Goal: Obtain resource: Obtain resource

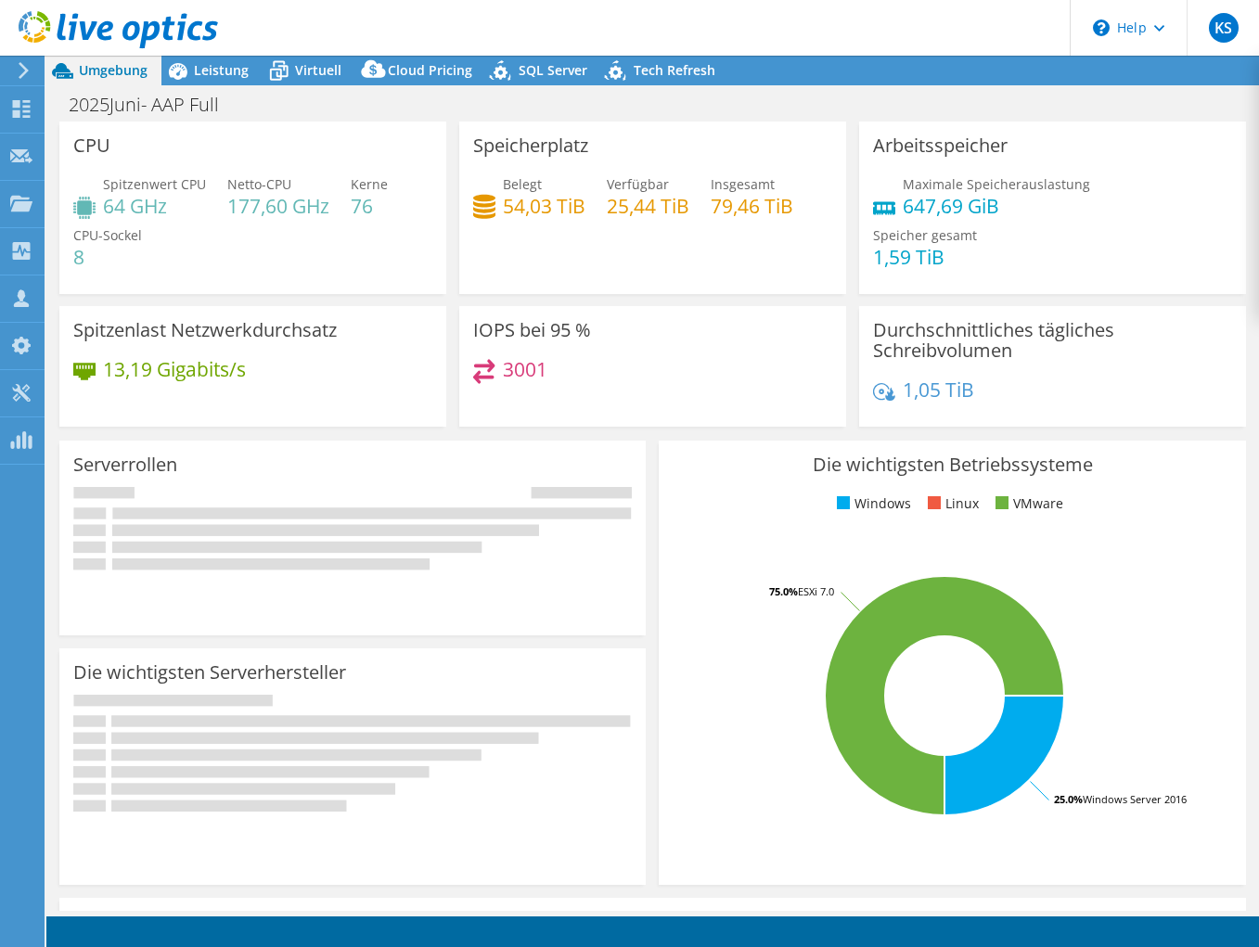
select select "USD"
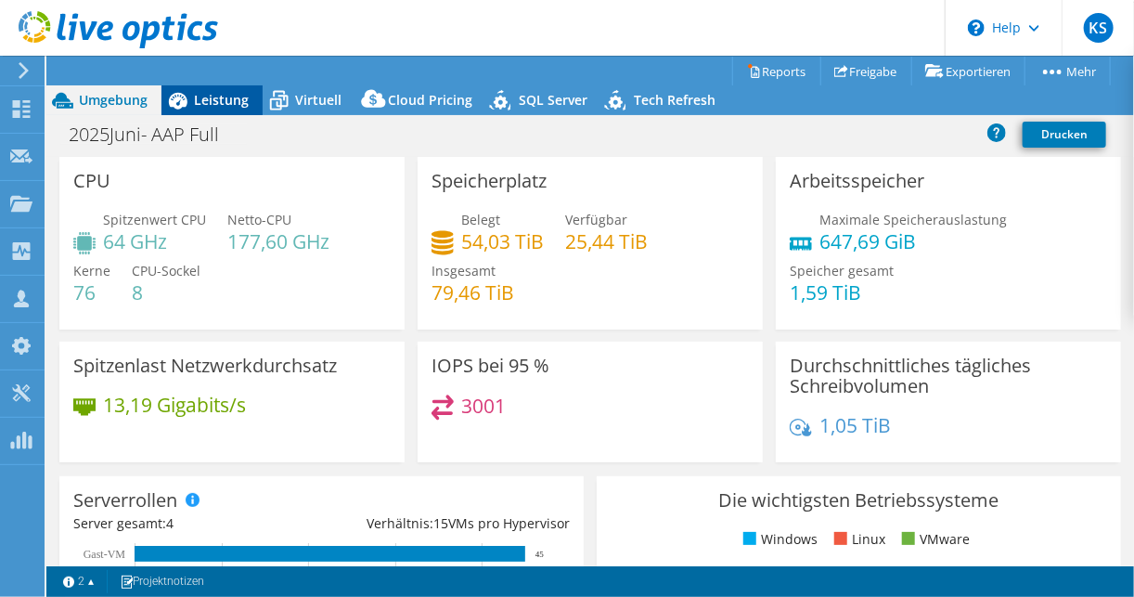
click at [211, 98] on span "Leistung" at bounding box center [221, 100] width 55 height 18
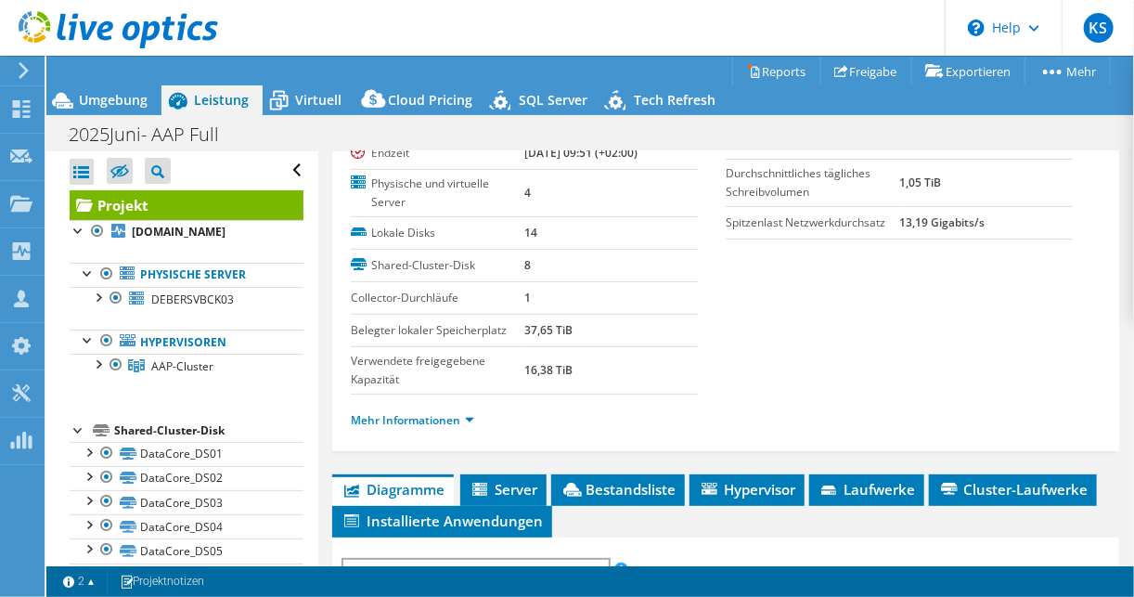
scroll to position [223, 0]
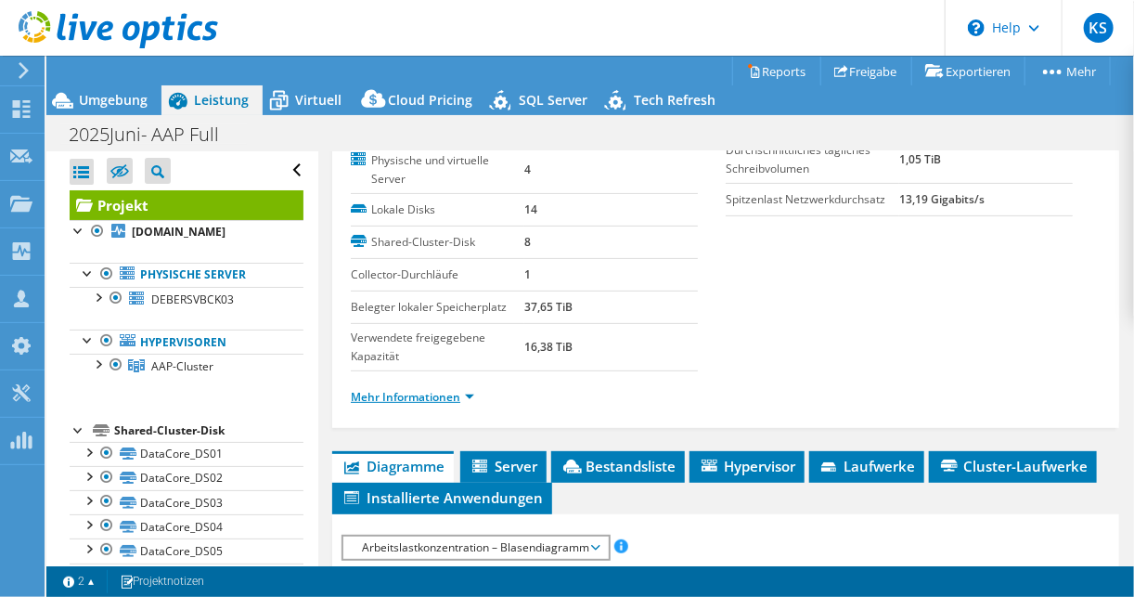
click at [433, 395] on link "Mehr Informationen" at bounding box center [412, 397] width 123 height 16
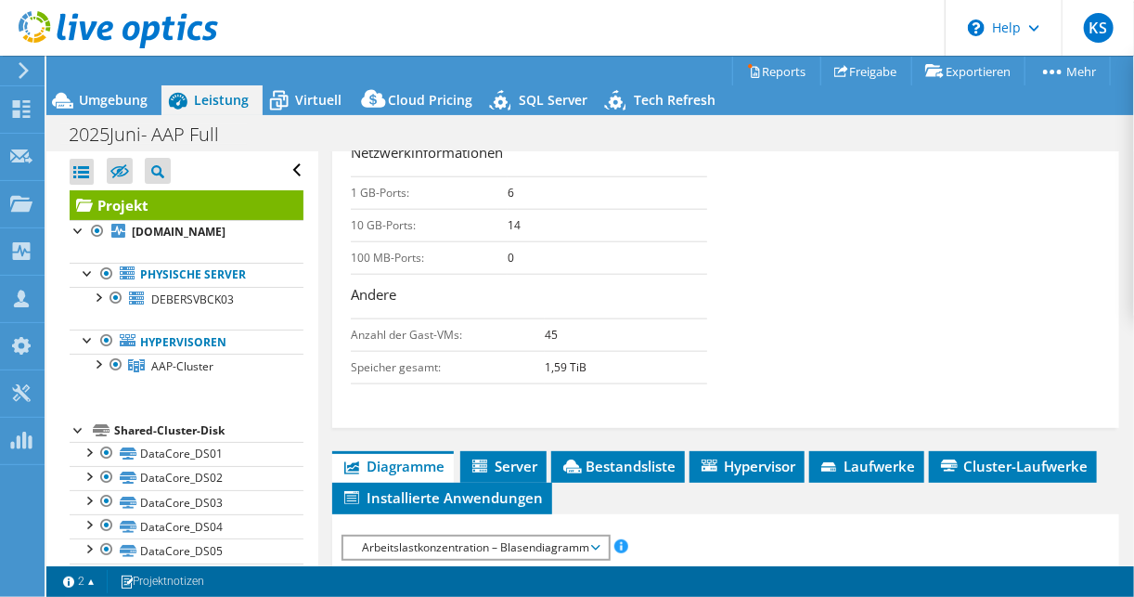
scroll to position [891, 0]
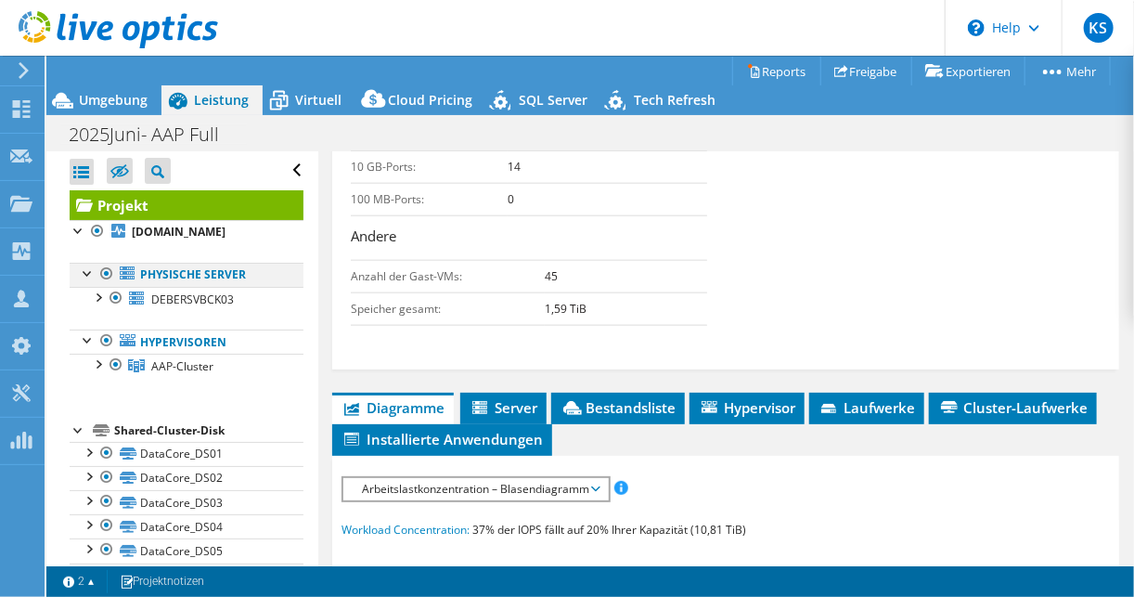
click at [105, 272] on div at bounding box center [106, 274] width 19 height 22
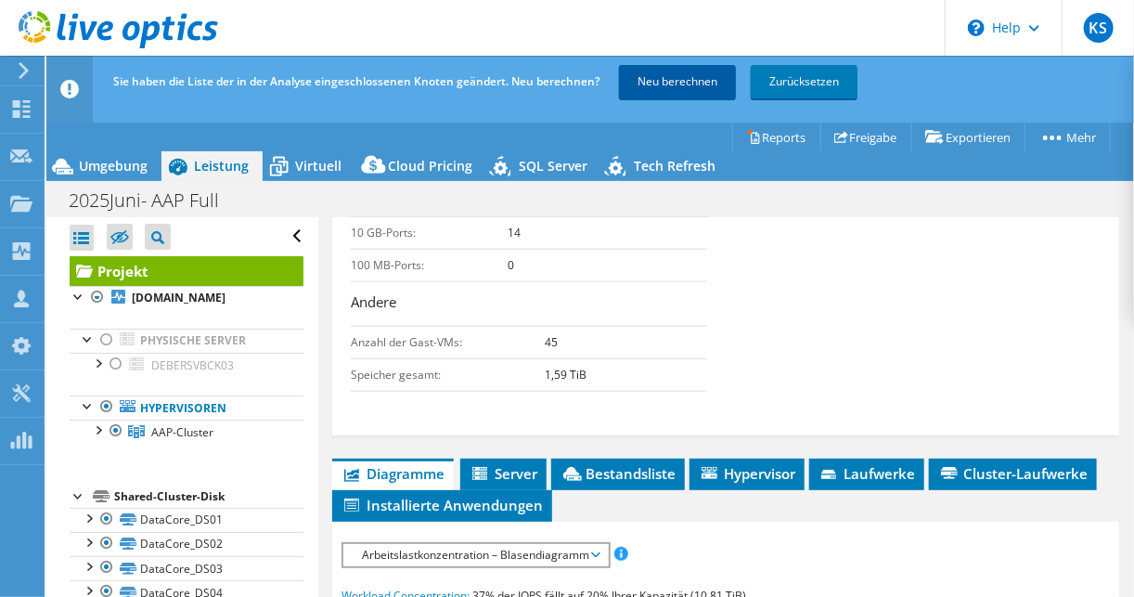
click at [659, 75] on link "Neu berechnen" at bounding box center [677, 81] width 117 height 33
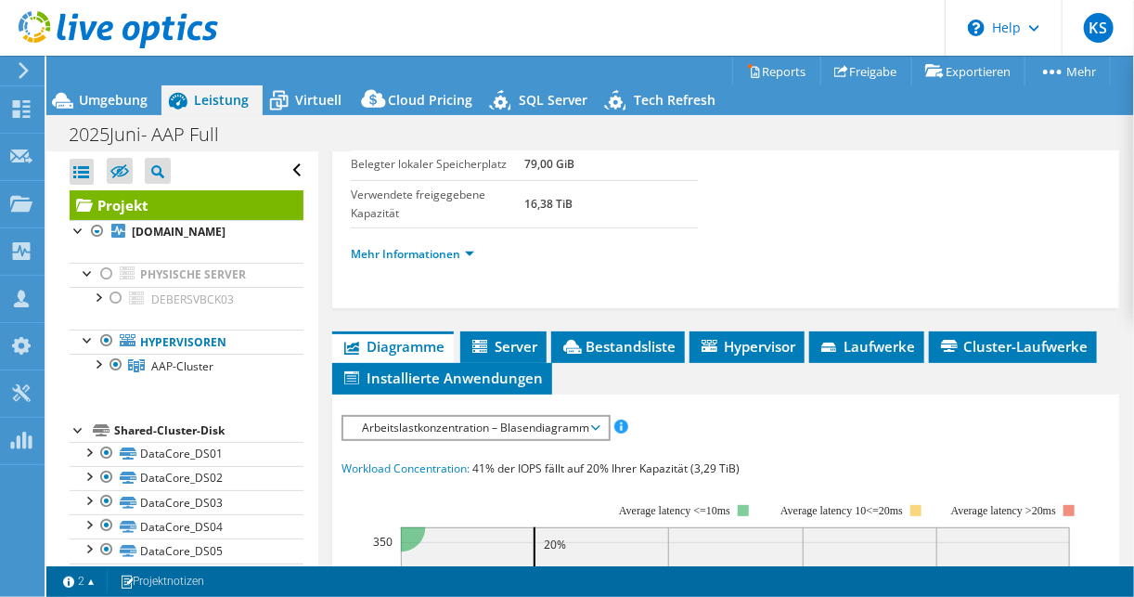
scroll to position [520, 0]
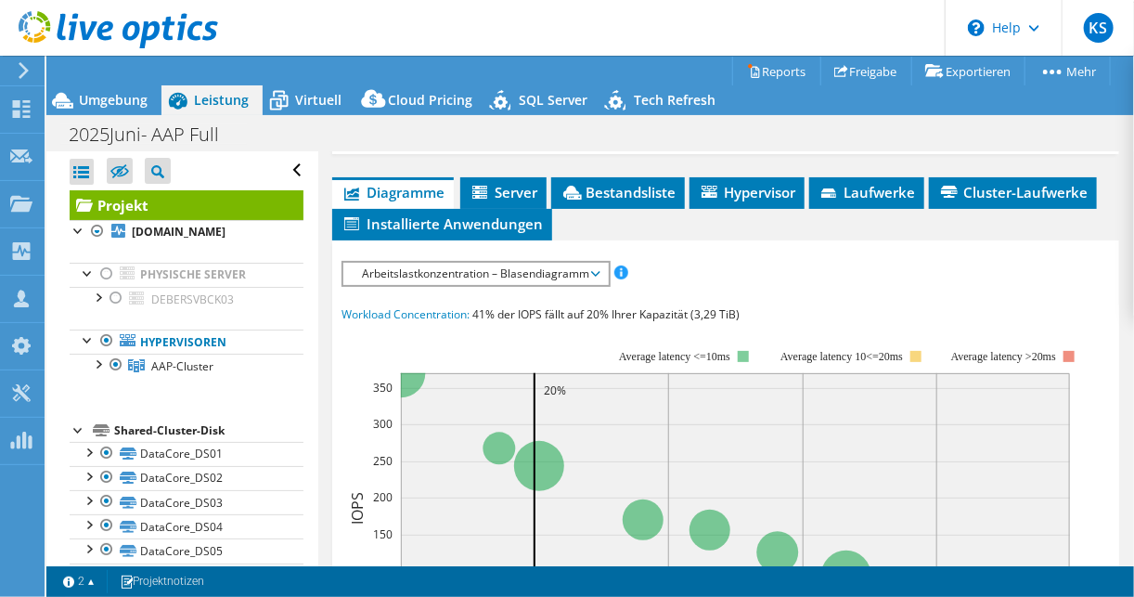
click at [395, 267] on span "Arbeitslastkonzentration – Blasendiagramm" at bounding box center [476, 274] width 246 height 22
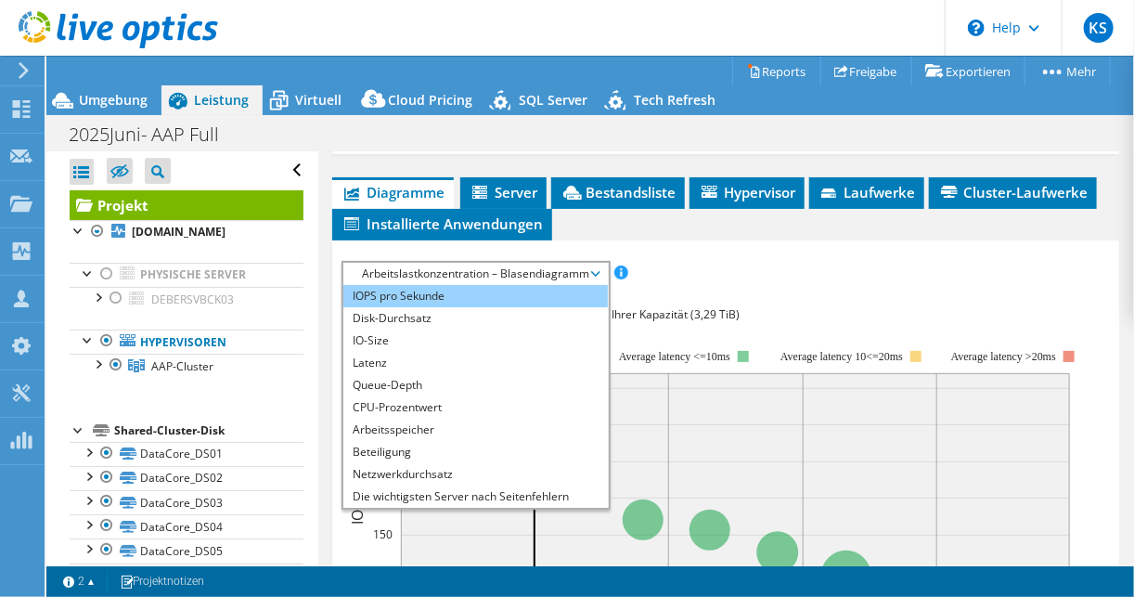
click at [398, 290] on li "IOPS pro Sekunde" at bounding box center [475, 296] width 264 height 22
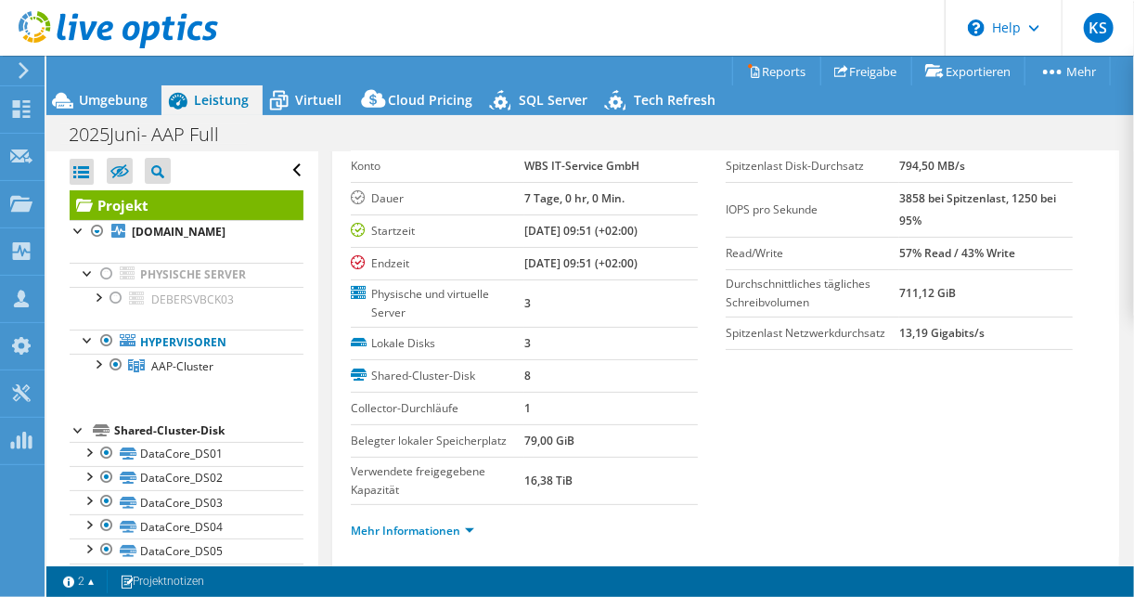
scroll to position [223, 0]
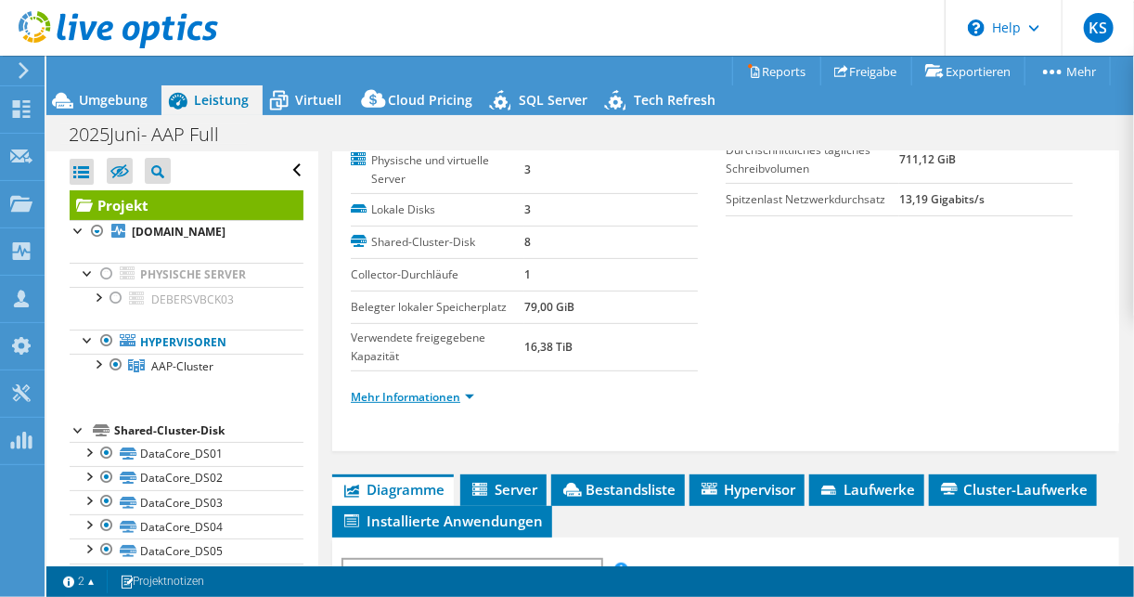
click at [458, 394] on link "Mehr Informationen" at bounding box center [412, 397] width 123 height 16
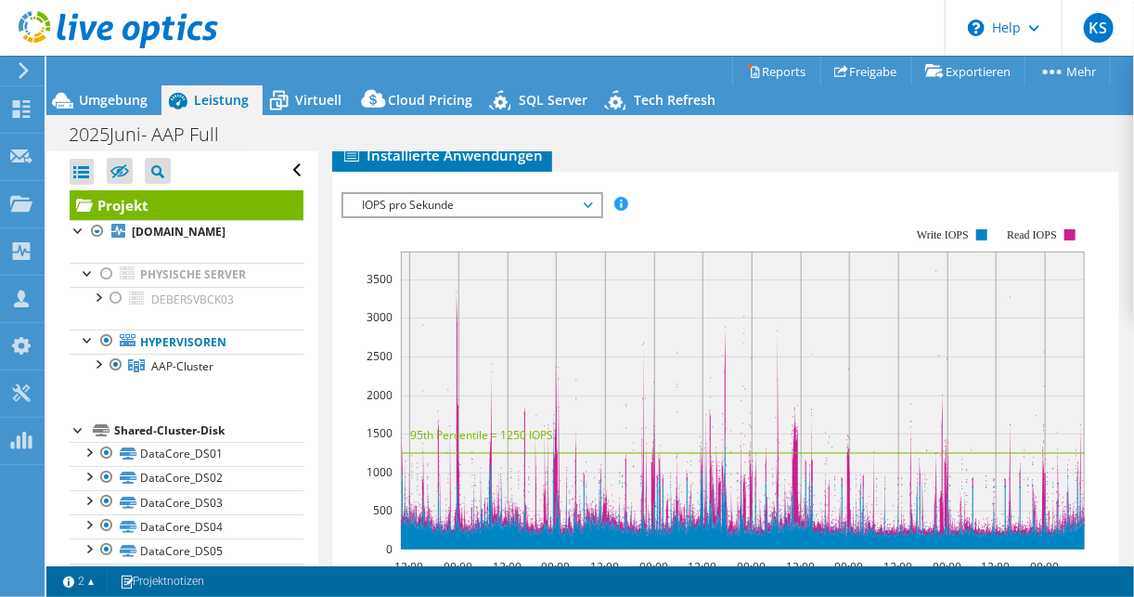
scroll to position [1188, 0]
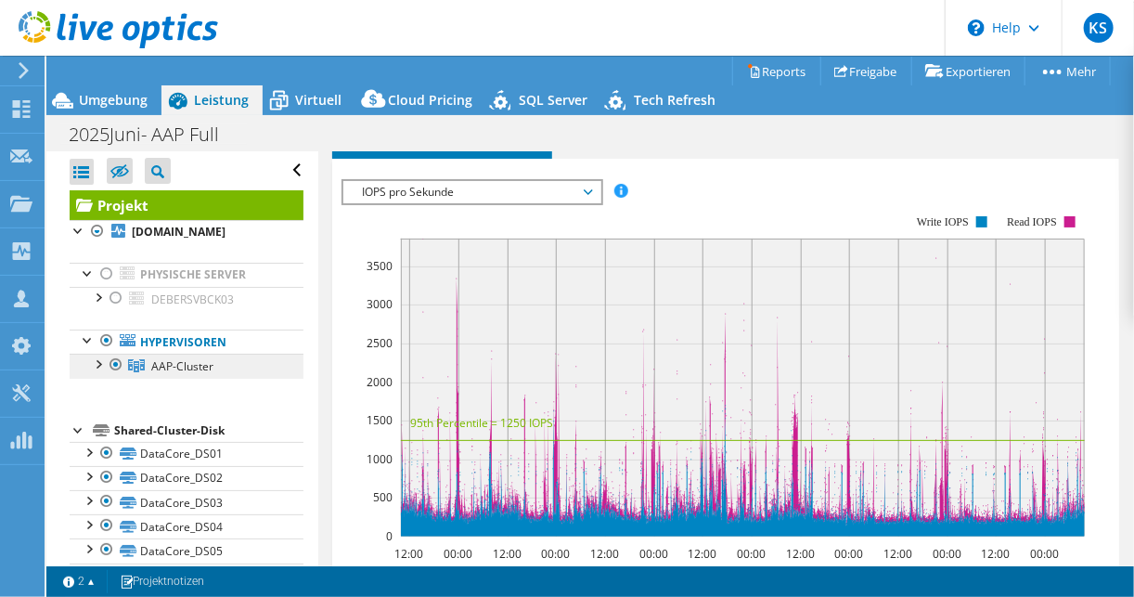
click at [140, 361] on icon at bounding box center [136, 365] width 17 height 13
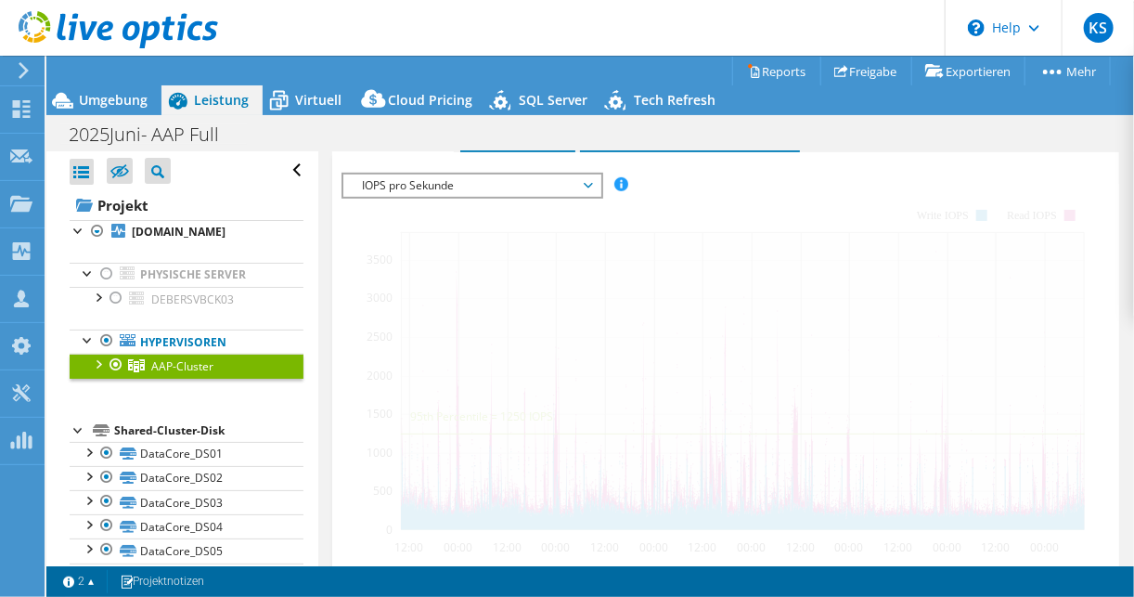
scroll to position [431, 0]
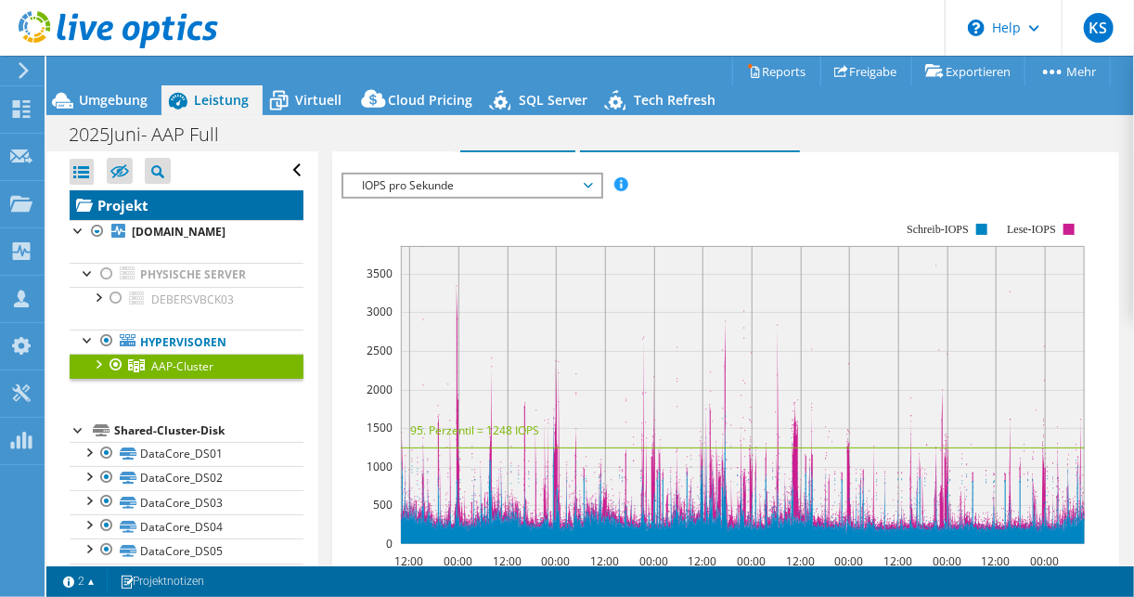
click at [135, 207] on link "Projekt" at bounding box center [187, 205] width 234 height 30
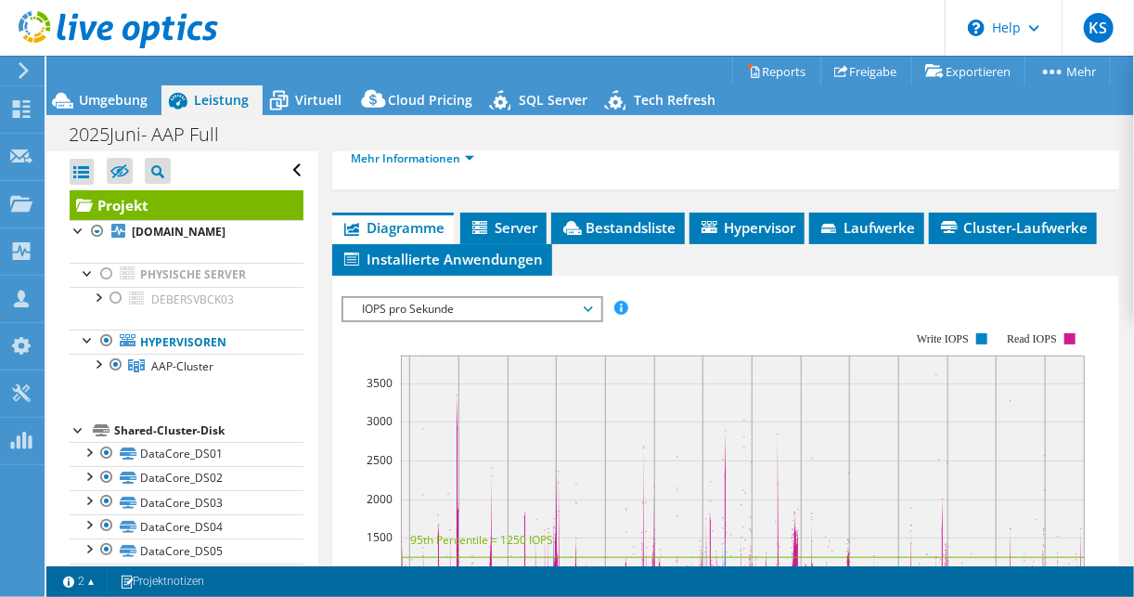
scroll to position [583, 0]
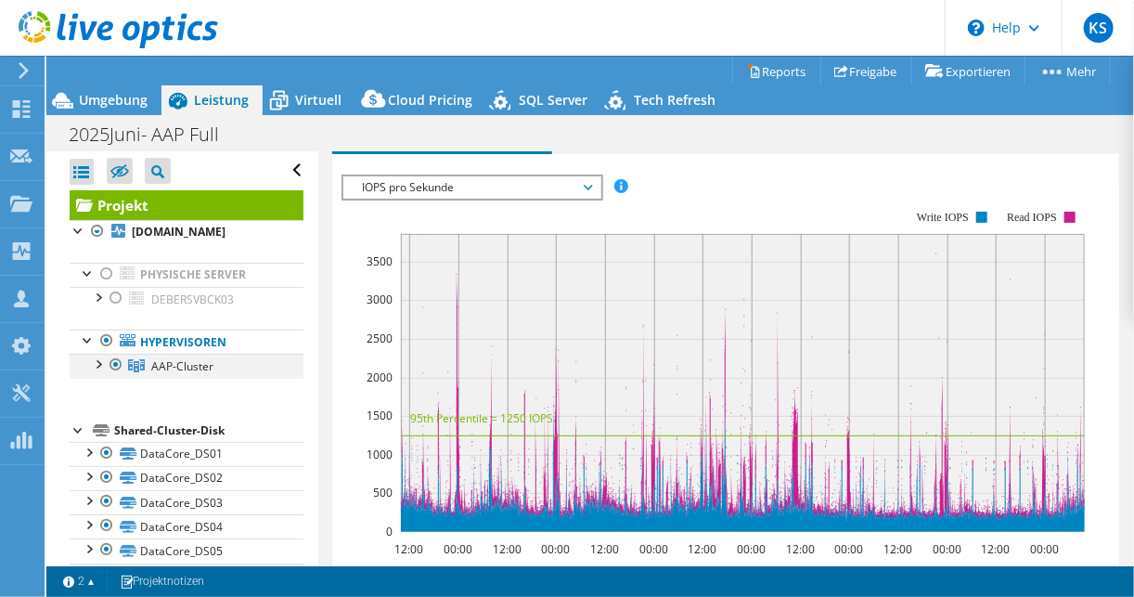
click at [94, 362] on div at bounding box center [97, 363] width 19 height 19
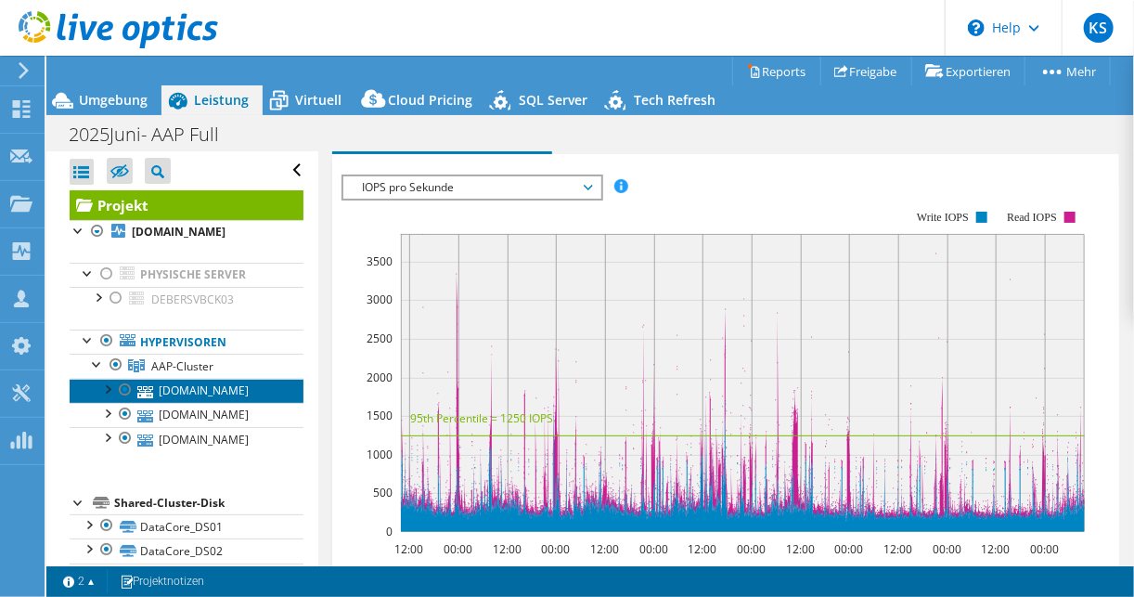
click at [181, 396] on link "[DOMAIN_NAME]" at bounding box center [187, 391] width 234 height 24
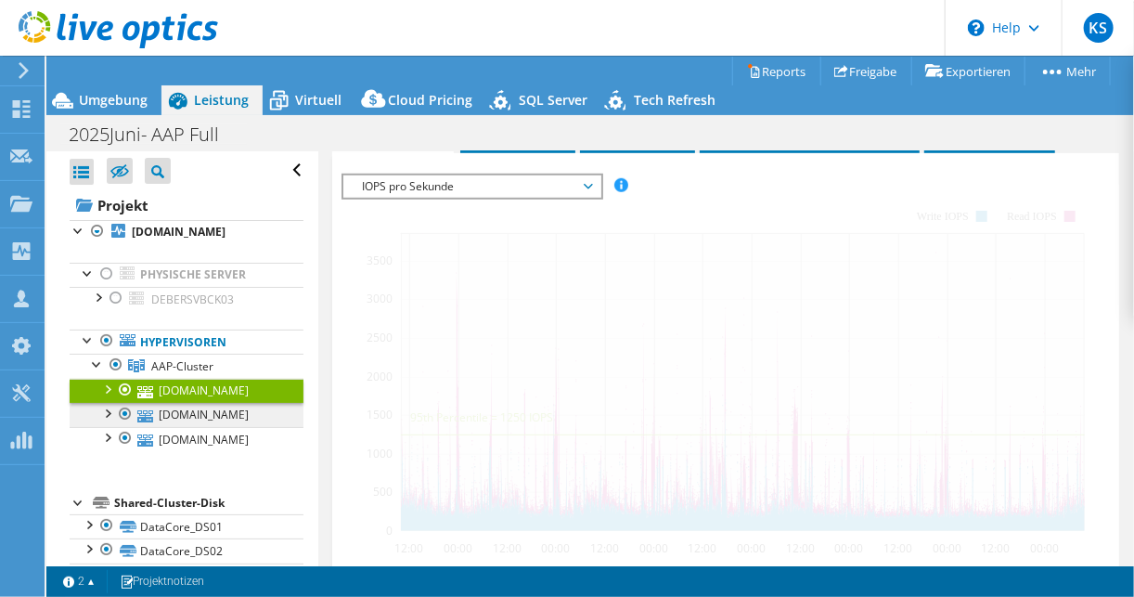
scroll to position [467, 0]
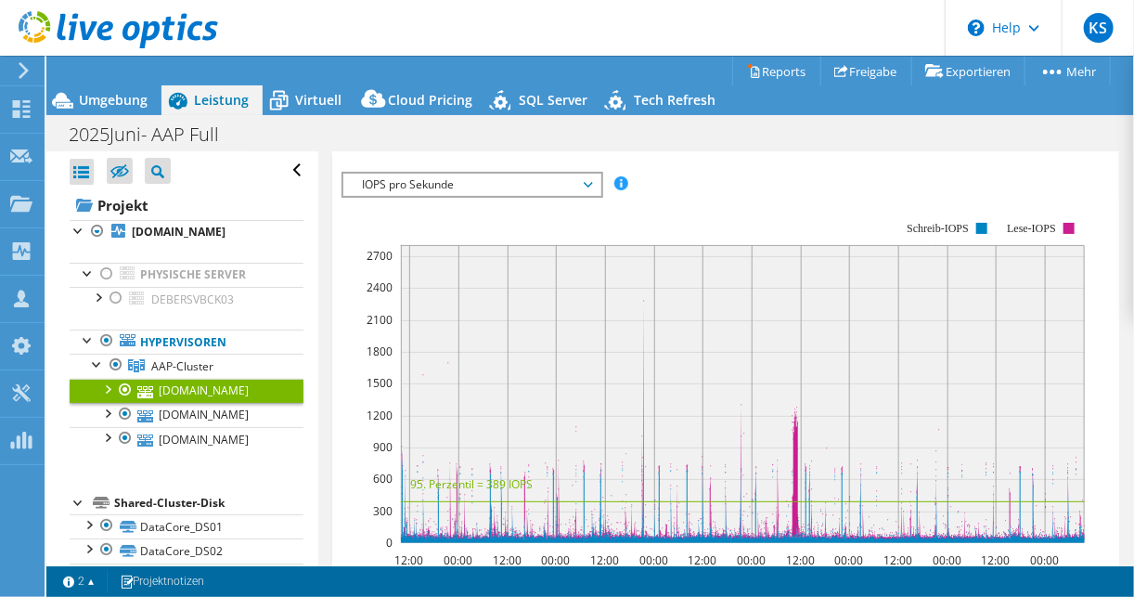
click at [437, 183] on span "IOPS pro Sekunde" at bounding box center [472, 185] width 238 height 22
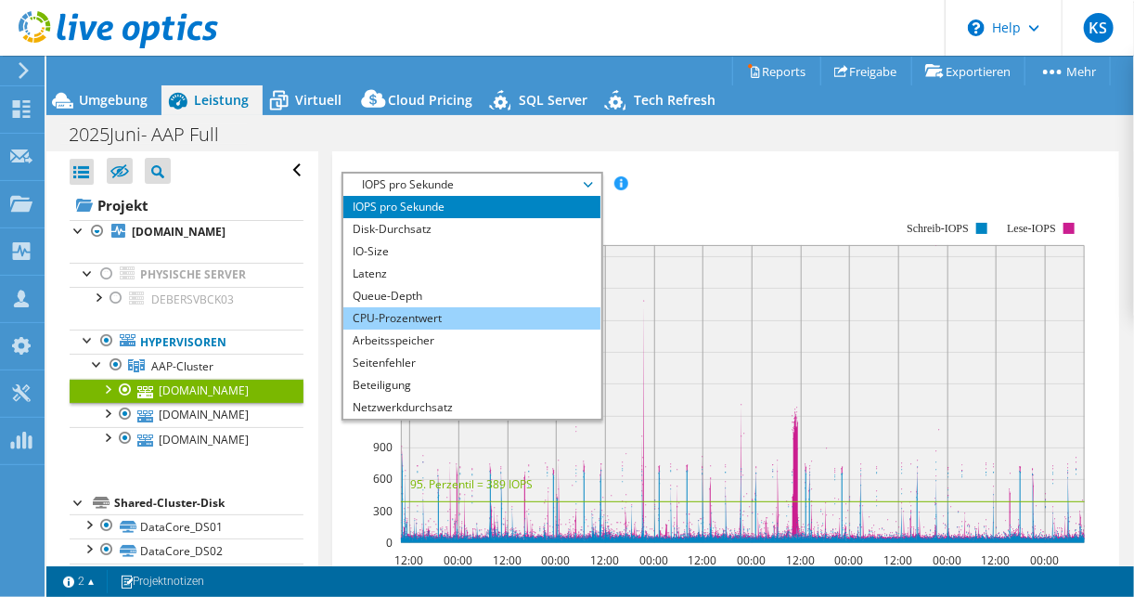
click at [414, 318] on li "CPU-Prozentwert" at bounding box center [471, 318] width 257 height 22
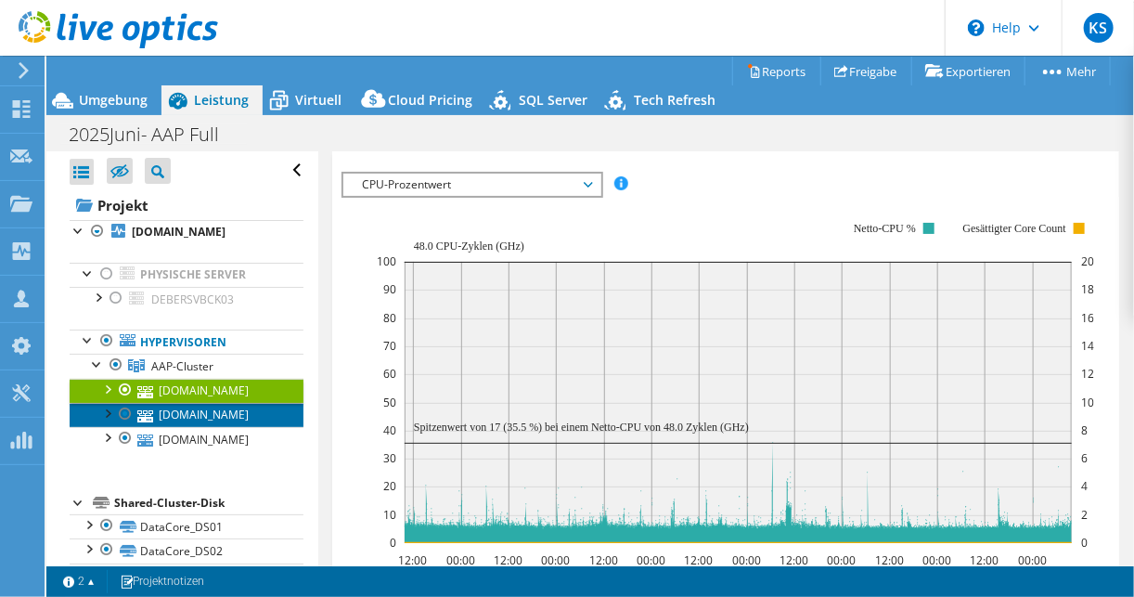
click at [165, 411] on link "[DOMAIN_NAME]" at bounding box center [187, 415] width 234 height 24
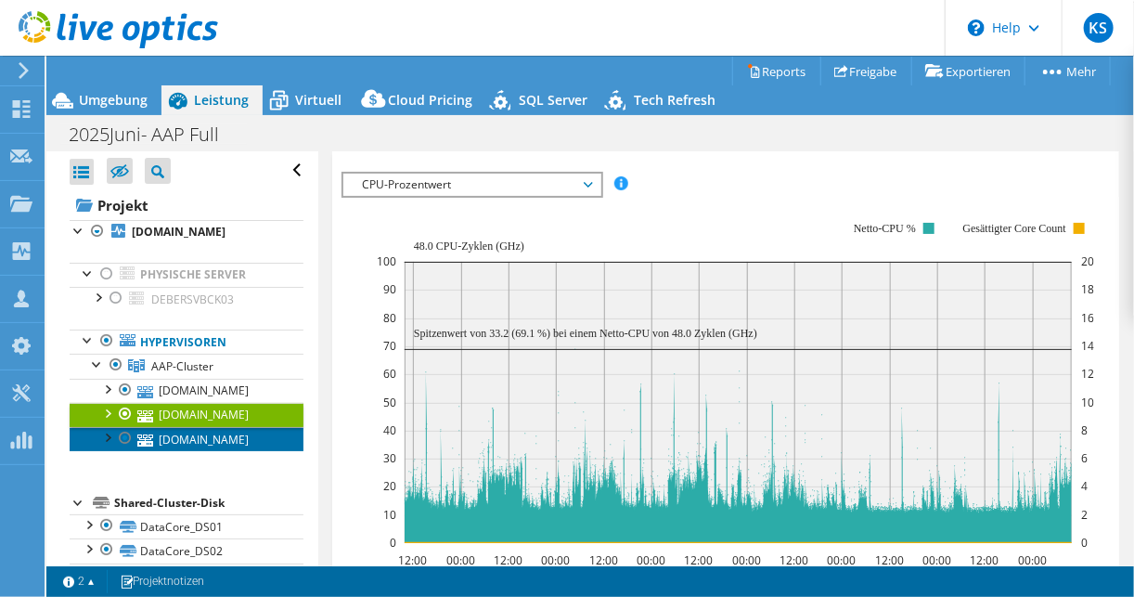
click at [185, 436] on link "[DOMAIN_NAME]" at bounding box center [187, 439] width 234 height 24
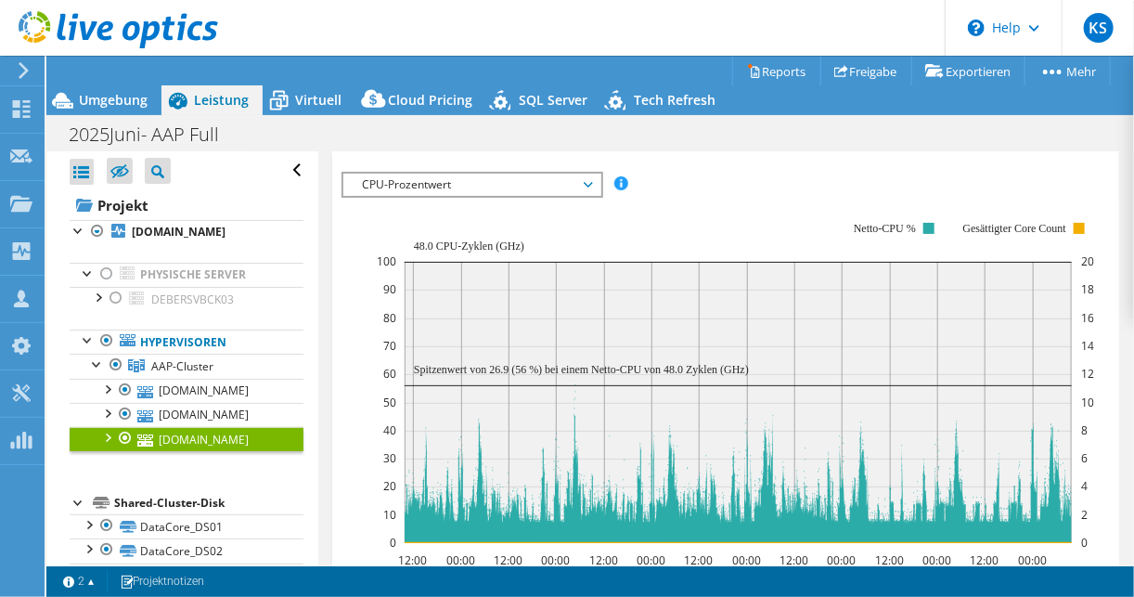
click at [496, 179] on span "CPU-Prozentwert" at bounding box center [472, 185] width 238 height 22
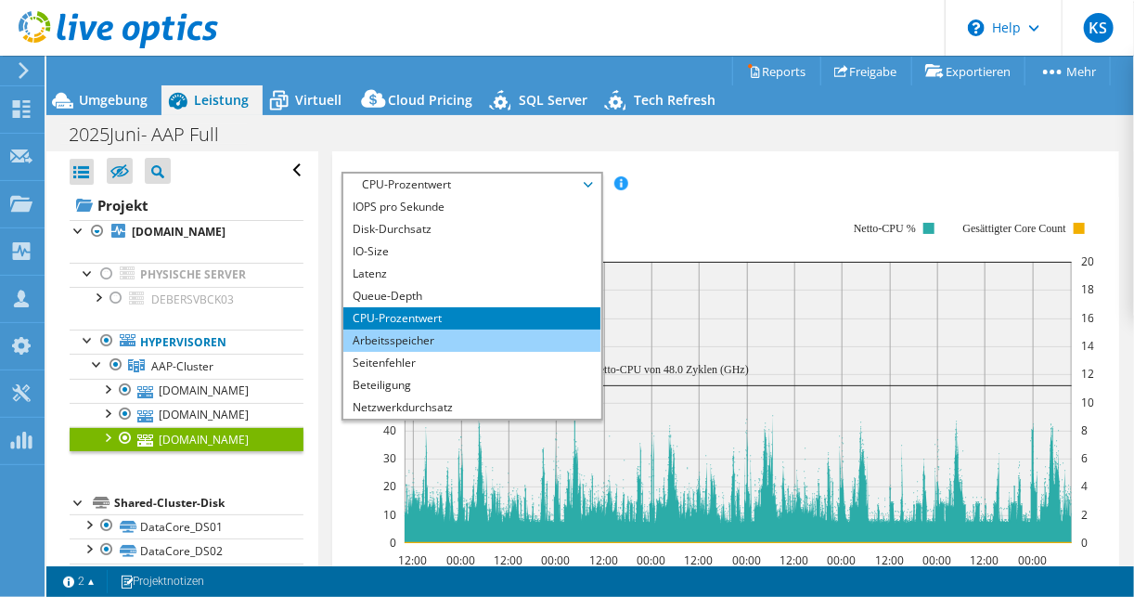
click at [389, 337] on li "Arbeitsspeicher" at bounding box center [471, 340] width 257 height 22
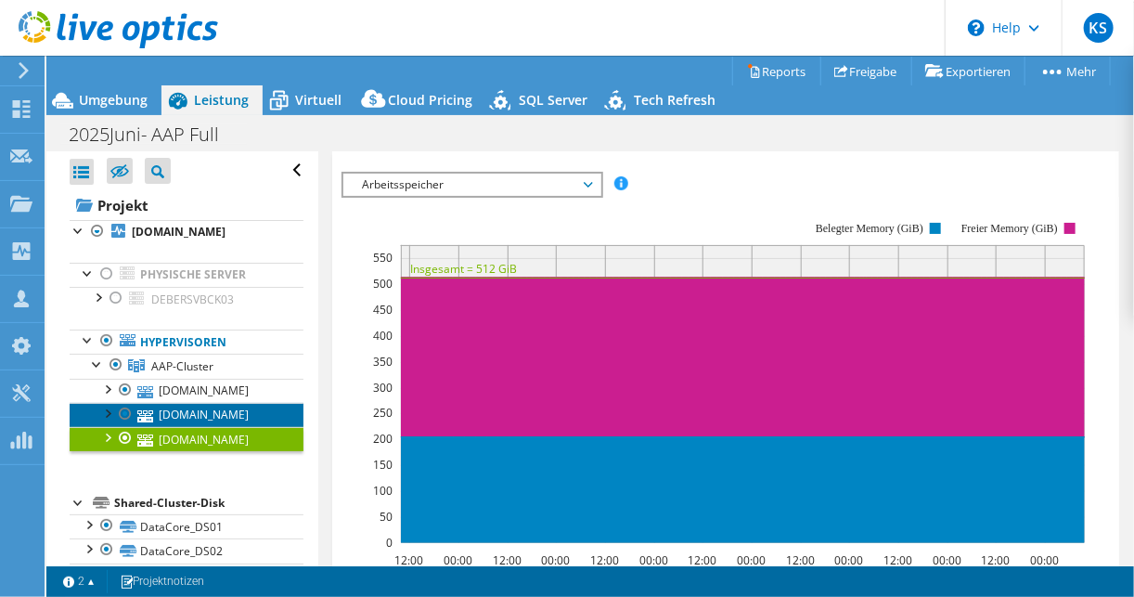
click at [184, 416] on link "[DOMAIN_NAME]" at bounding box center [187, 415] width 234 height 24
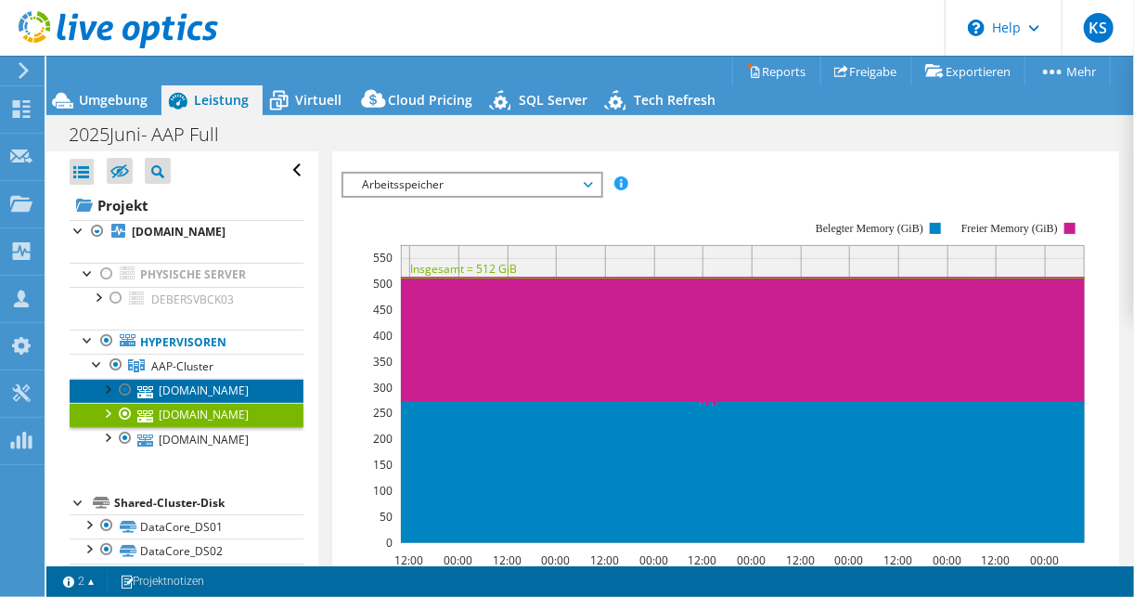
click at [192, 391] on link "[DOMAIN_NAME]" at bounding box center [187, 391] width 234 height 24
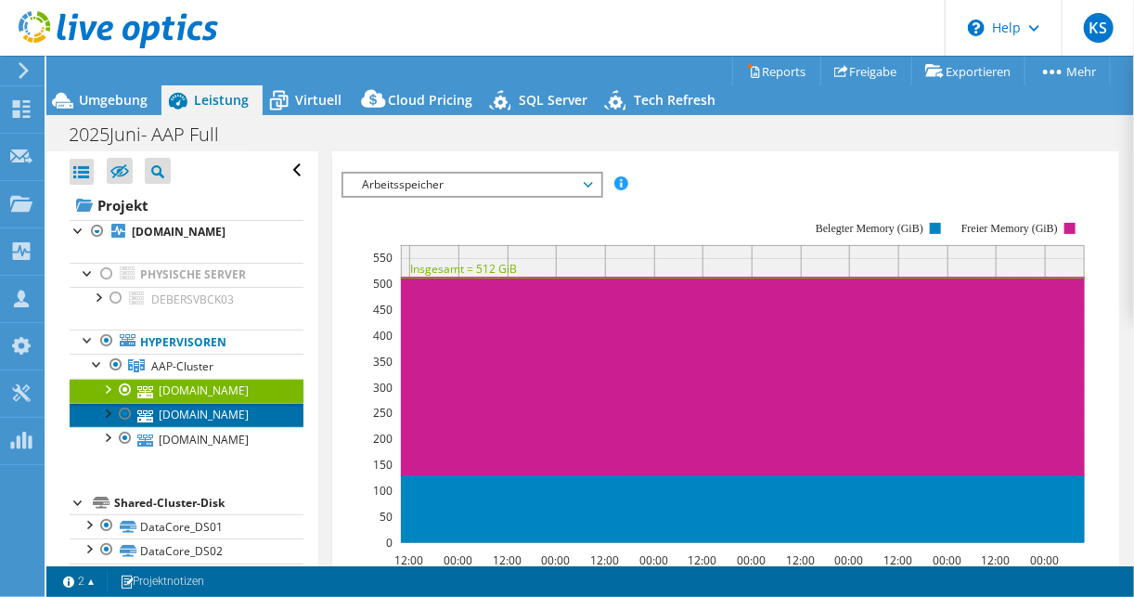
click at [189, 407] on link "[DOMAIN_NAME]" at bounding box center [187, 415] width 234 height 24
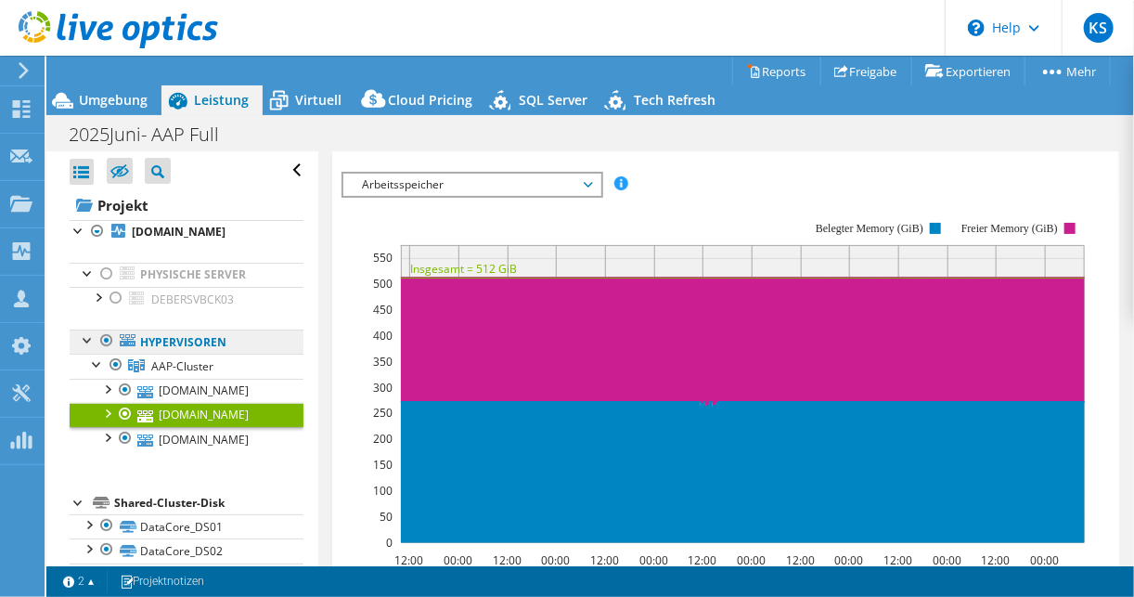
click at [148, 341] on link "Hypervisoren" at bounding box center [187, 341] width 234 height 24
click at [125, 342] on icon at bounding box center [128, 340] width 16 height 12
click at [143, 366] on icon at bounding box center [136, 365] width 17 height 13
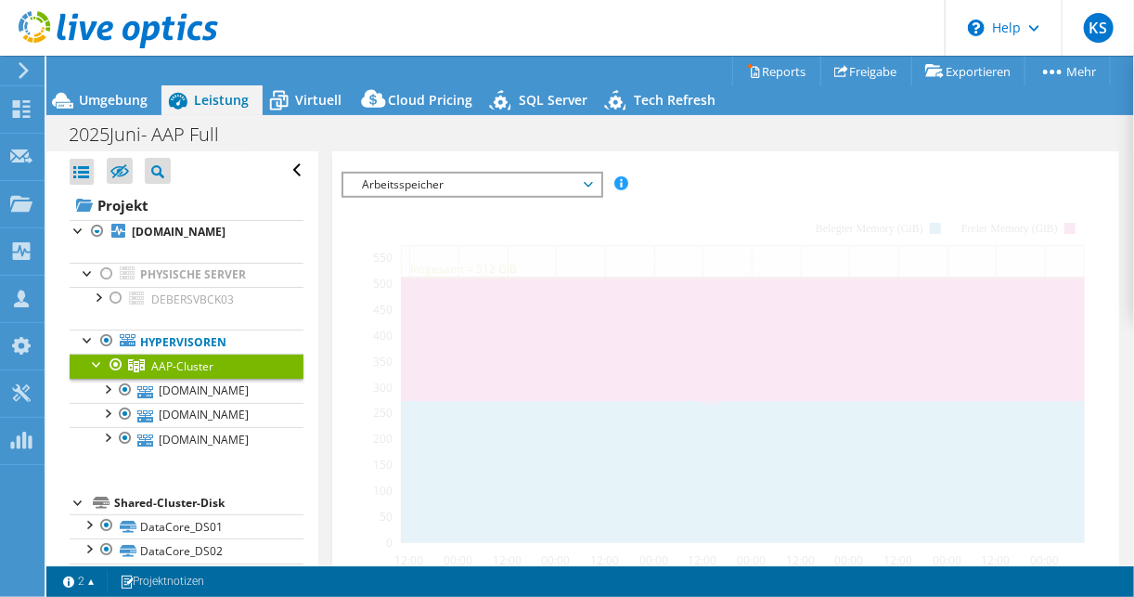
scroll to position [431, 0]
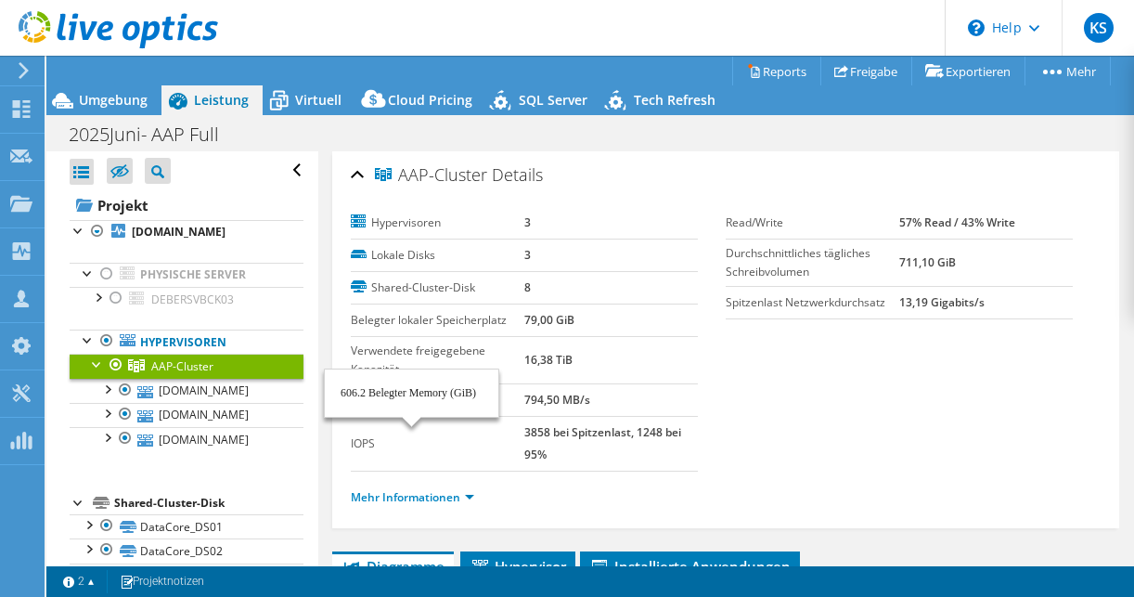
select select "USD"
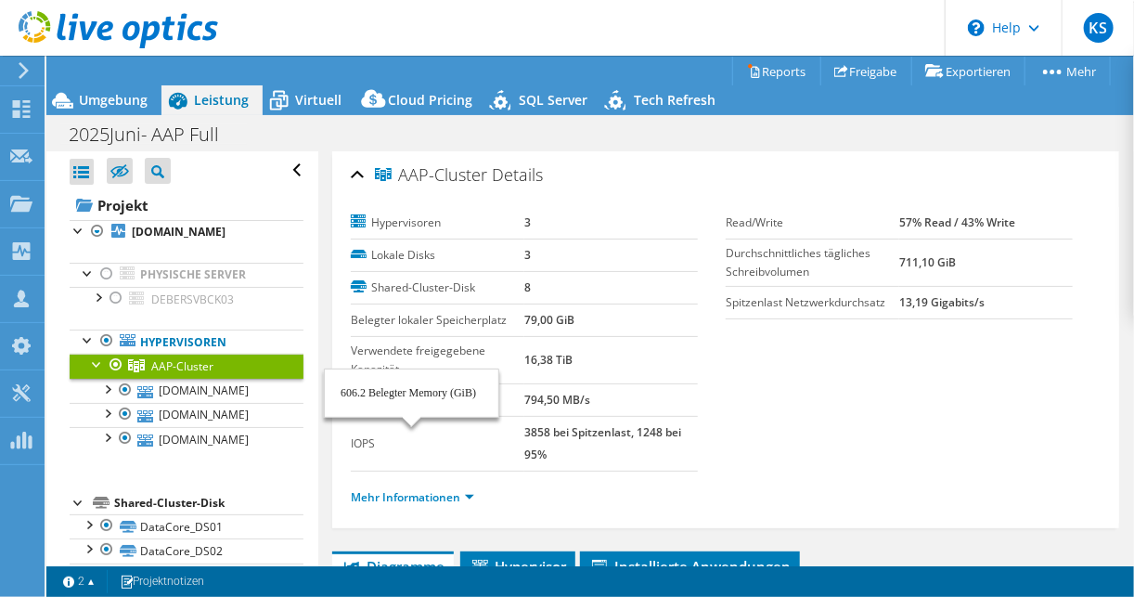
scroll to position [431, 0]
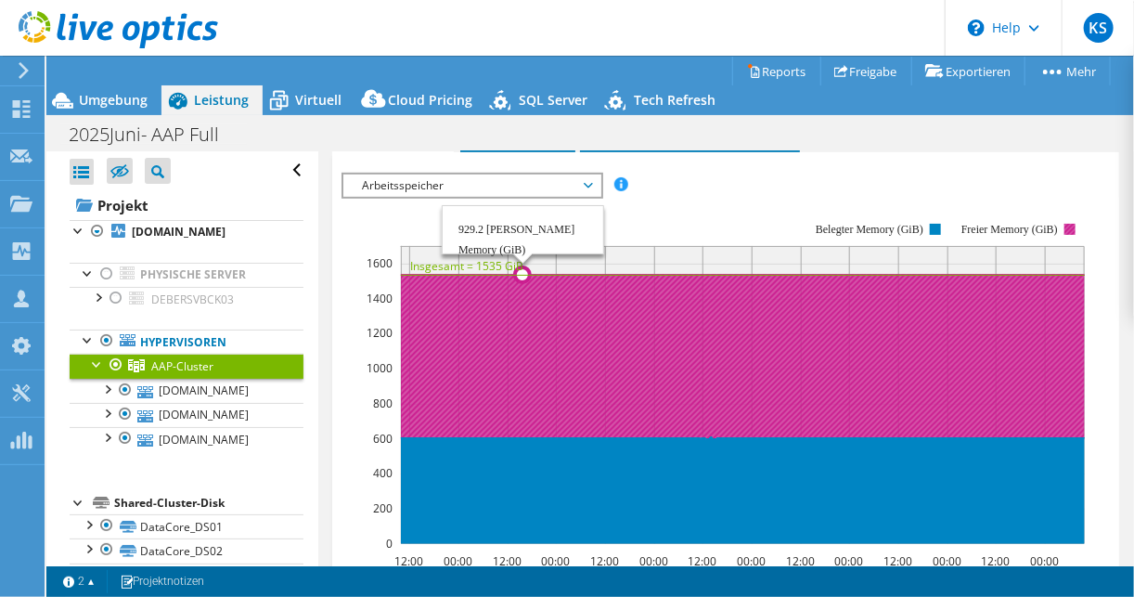
drag, startPoint x: 523, startPoint y: 432, endPoint x: 503, endPoint y: 457, distance: 33.0
click at [503, 457] on icon at bounding box center [743, 490] width 684 height 107
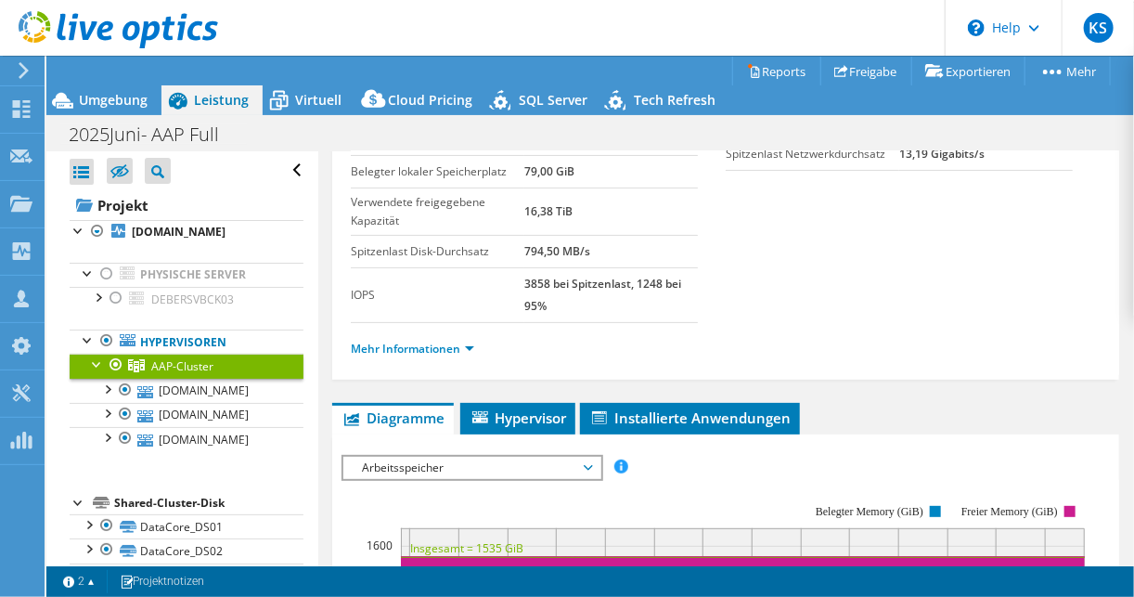
scroll to position [74, 0]
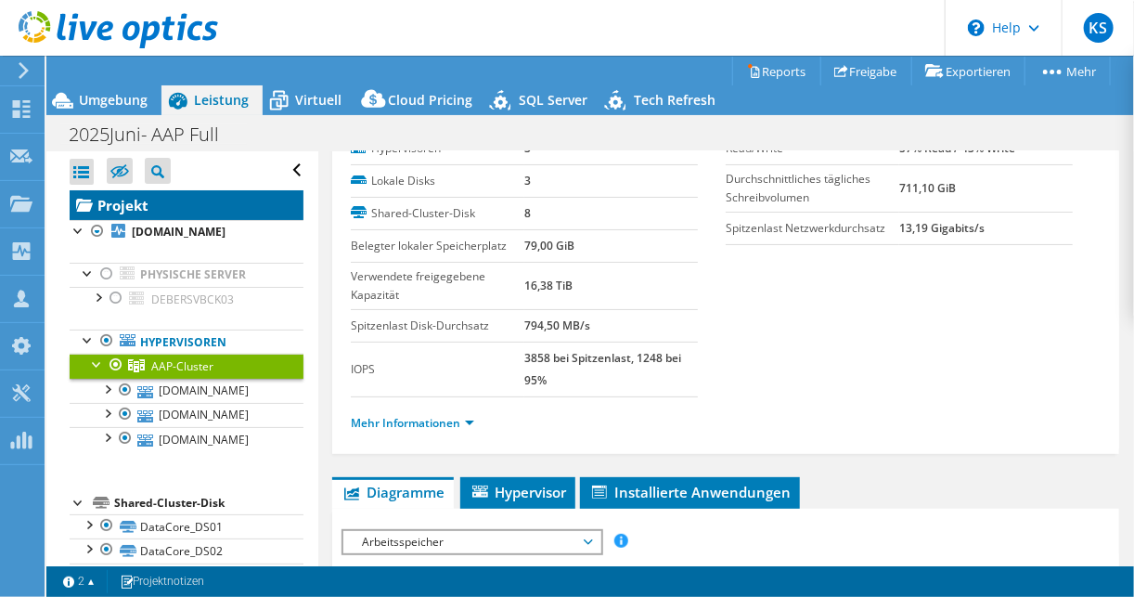
drag, startPoint x: 141, startPoint y: 200, endPoint x: 171, endPoint y: 209, distance: 30.8
click at [141, 200] on link "Projekt" at bounding box center [187, 205] width 234 height 30
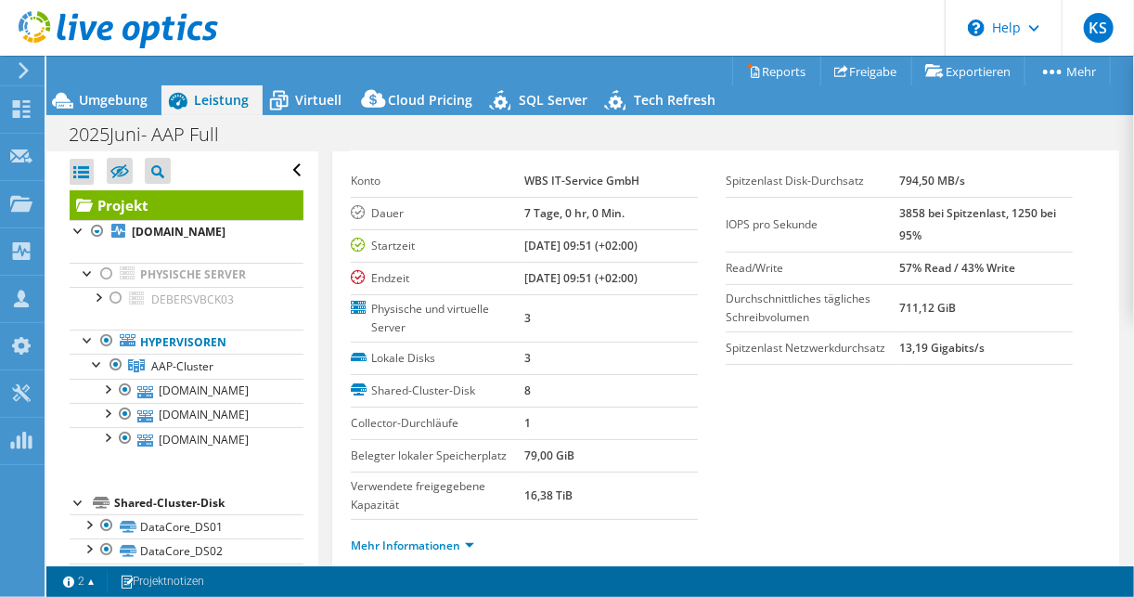
scroll to position [297, 0]
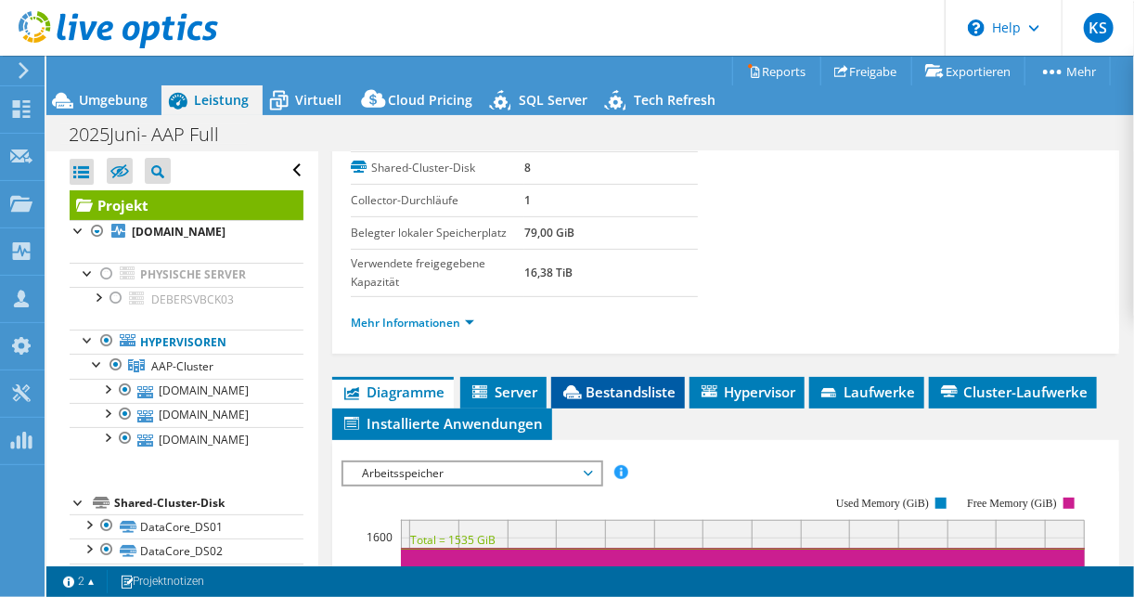
click at [651, 393] on span "Bestandsliste" at bounding box center [617, 391] width 115 height 19
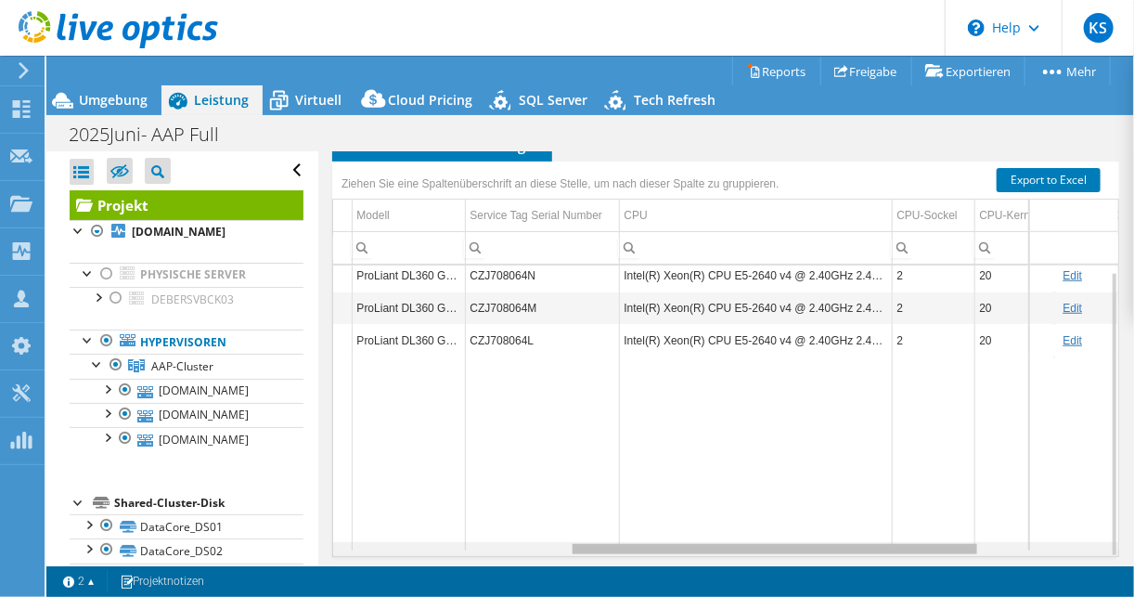
scroll to position [0, 0]
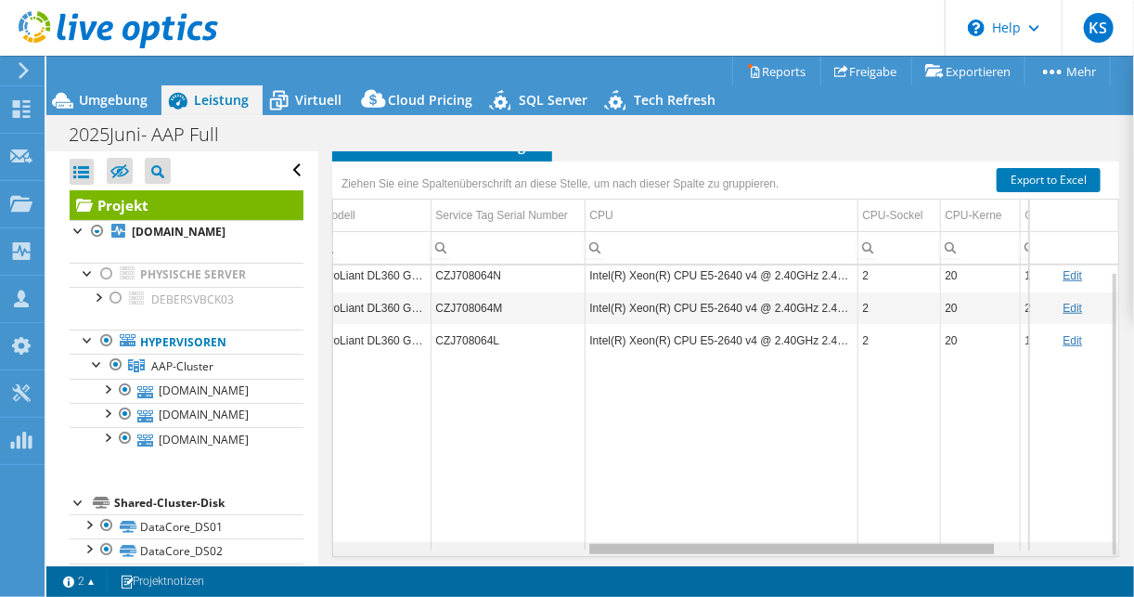
drag, startPoint x: 618, startPoint y: 543, endPoint x: 892, endPoint y: 510, distance: 275.7
click at [892, 510] on body "KS Vertriebspartner Kay Schemmerling Kay.Schemmerling@wbs-it.de WBS IT-SERVICE …" at bounding box center [567, 298] width 1134 height 597
click at [560, 546] on div "Data grid" at bounding box center [725, 549] width 785 height 14
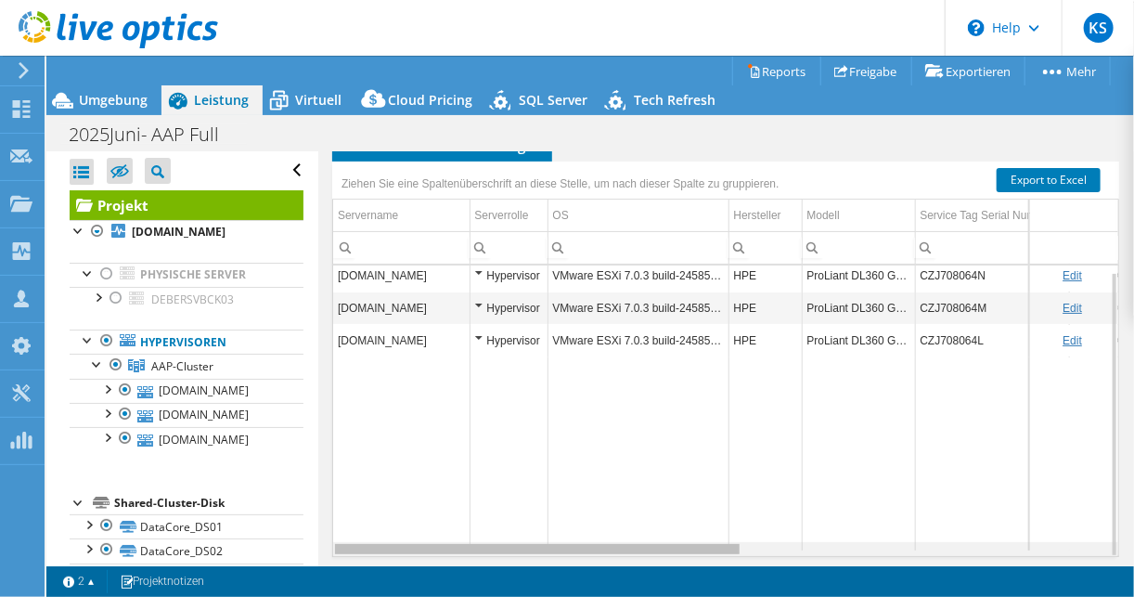
drag, startPoint x: 544, startPoint y: 540, endPoint x: 342, endPoint y: 536, distance: 201.4
click at [342, 536] on body "KS Vertriebspartner Kay Schemmerling Kay.Schemmerling@wbs-it.de WBS IT-SERVICE …" at bounding box center [567, 298] width 1134 height 597
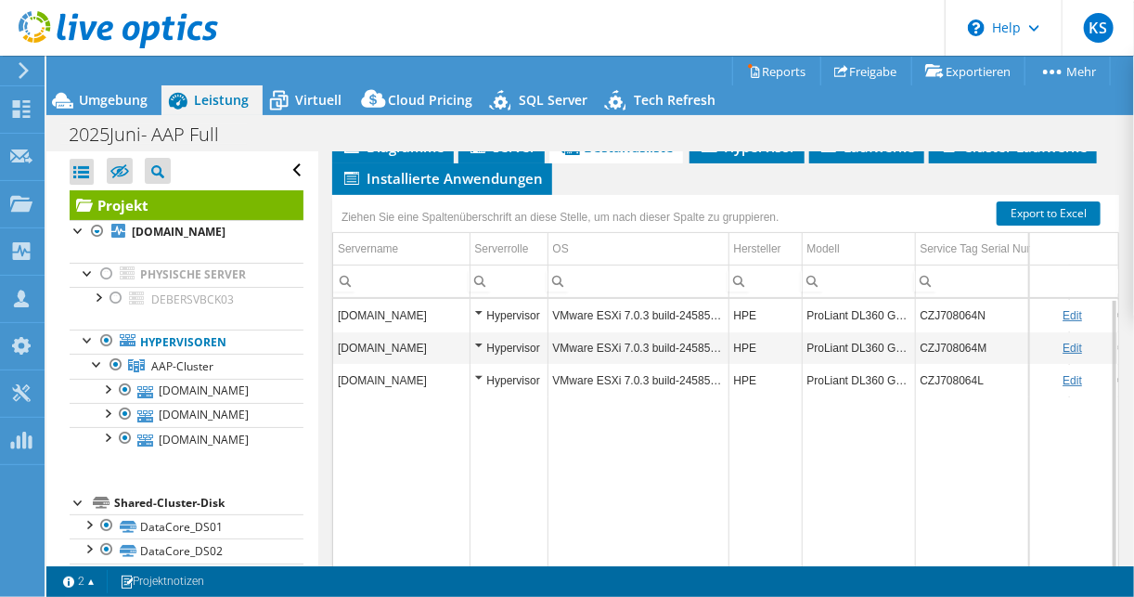
scroll to position [353, 0]
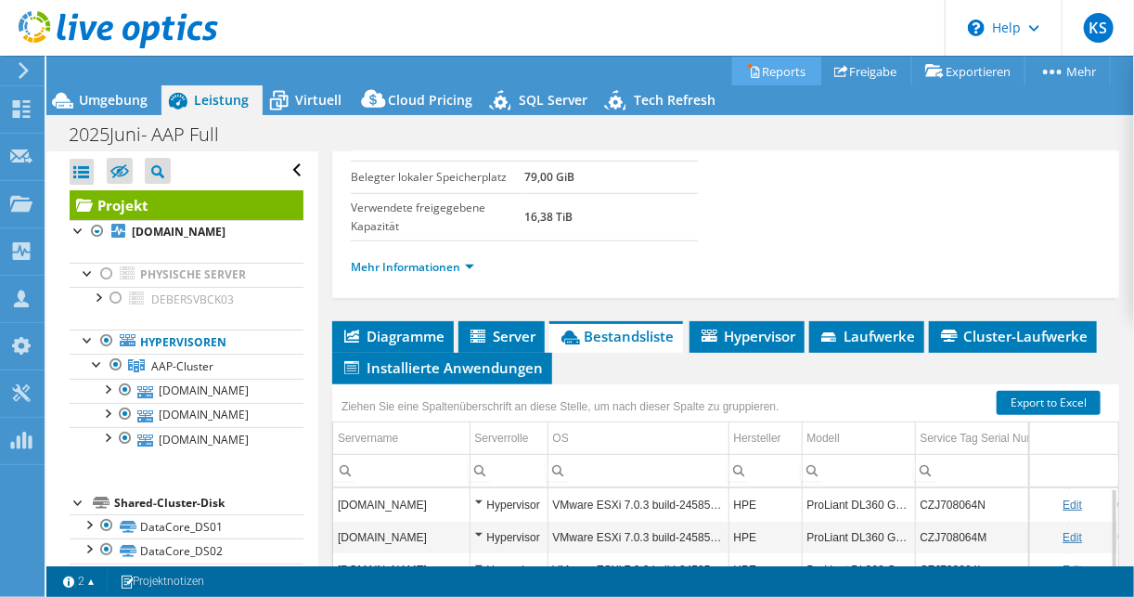
click at [773, 74] on link "Reports" at bounding box center [776, 71] width 89 height 29
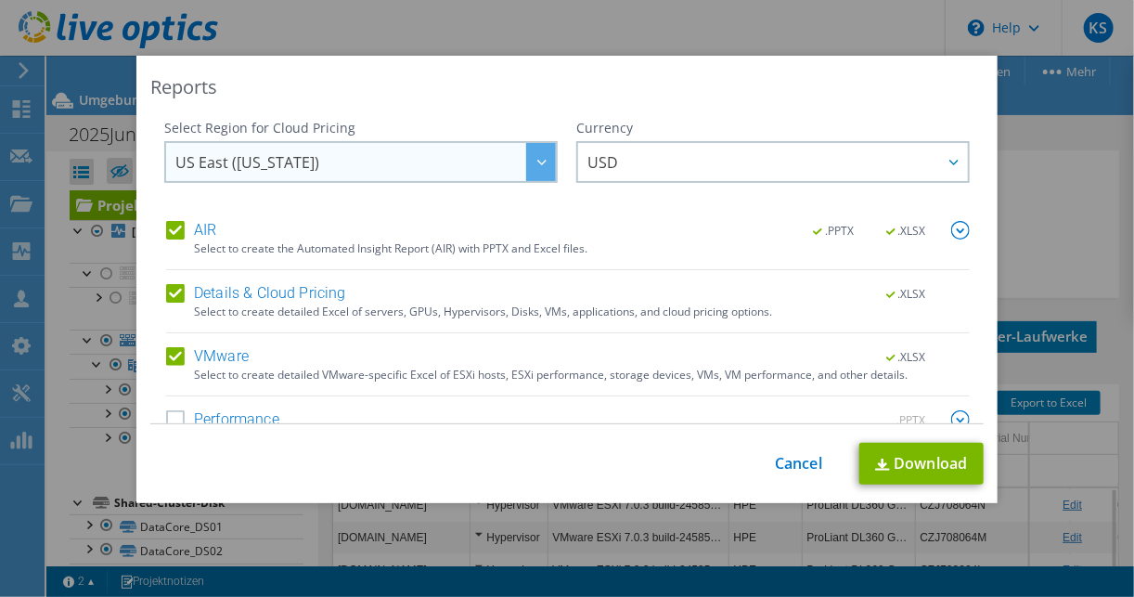
click at [251, 155] on span "US East ([US_STATE])" at bounding box center [247, 166] width 144 height 29
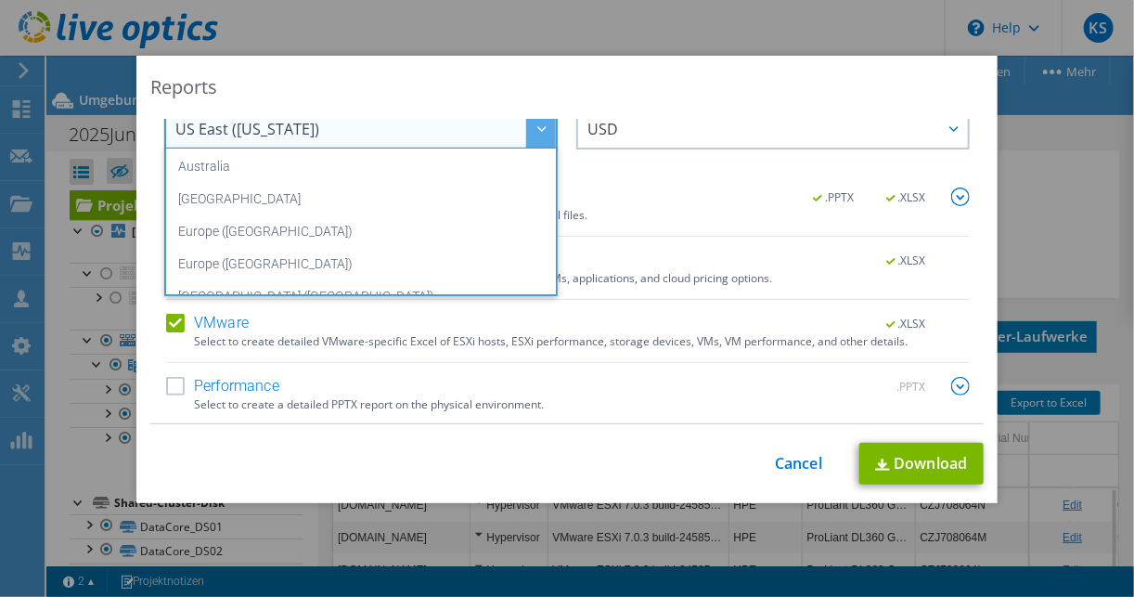
scroll to position [187, 0]
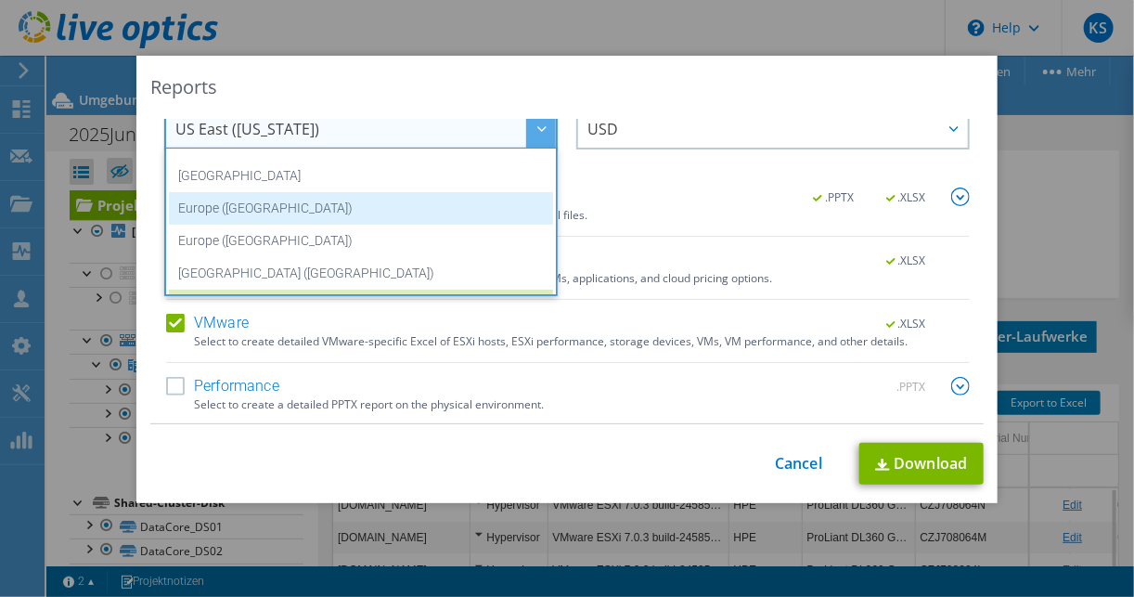
click at [259, 213] on li "Europe ([GEOGRAPHIC_DATA])" at bounding box center [361, 208] width 384 height 32
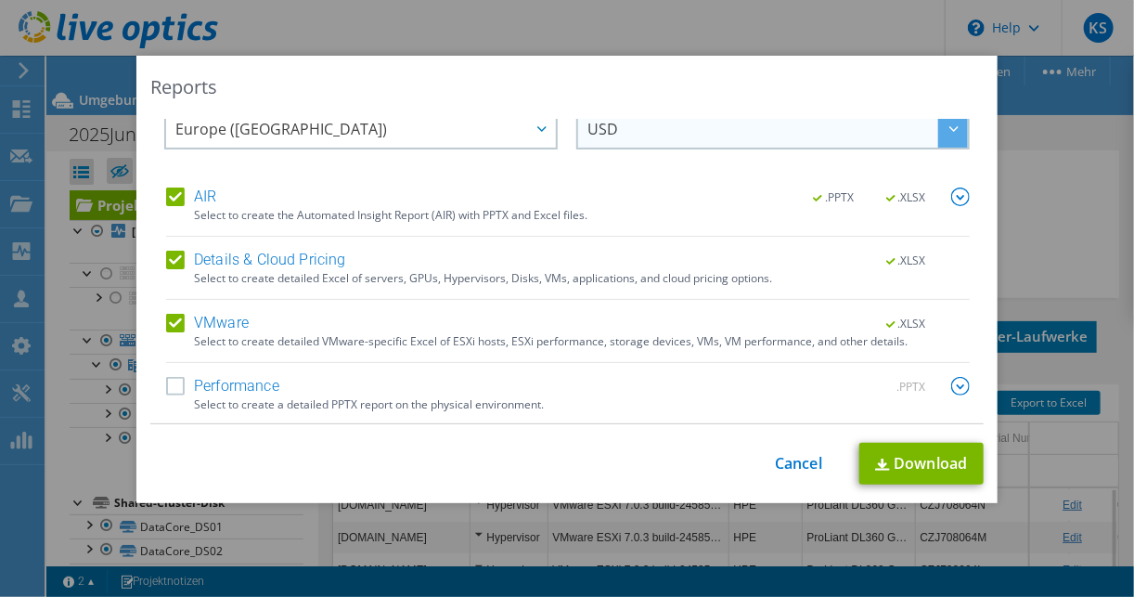
click at [610, 135] on span "USD" at bounding box center [777, 129] width 380 height 38
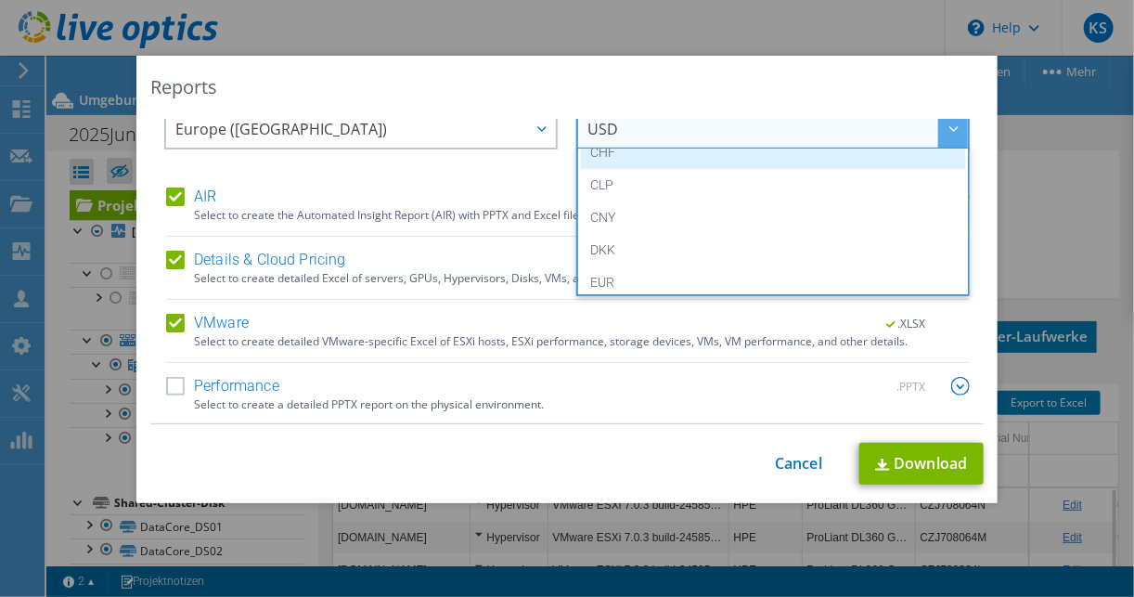
scroll to position [148, 0]
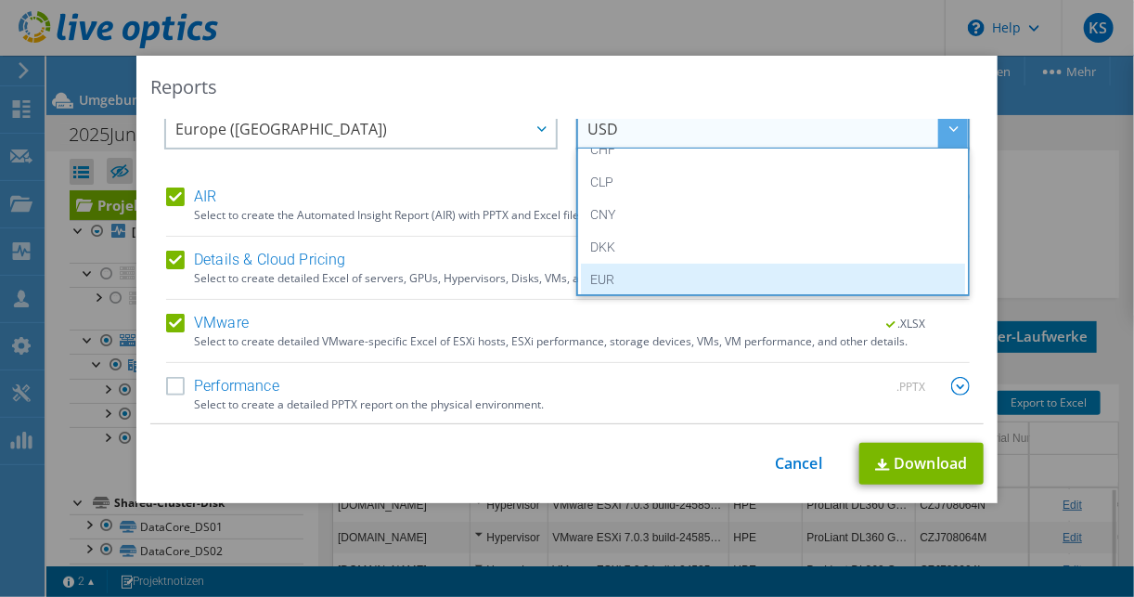
click at [597, 274] on li "EUR" at bounding box center [773, 280] width 384 height 32
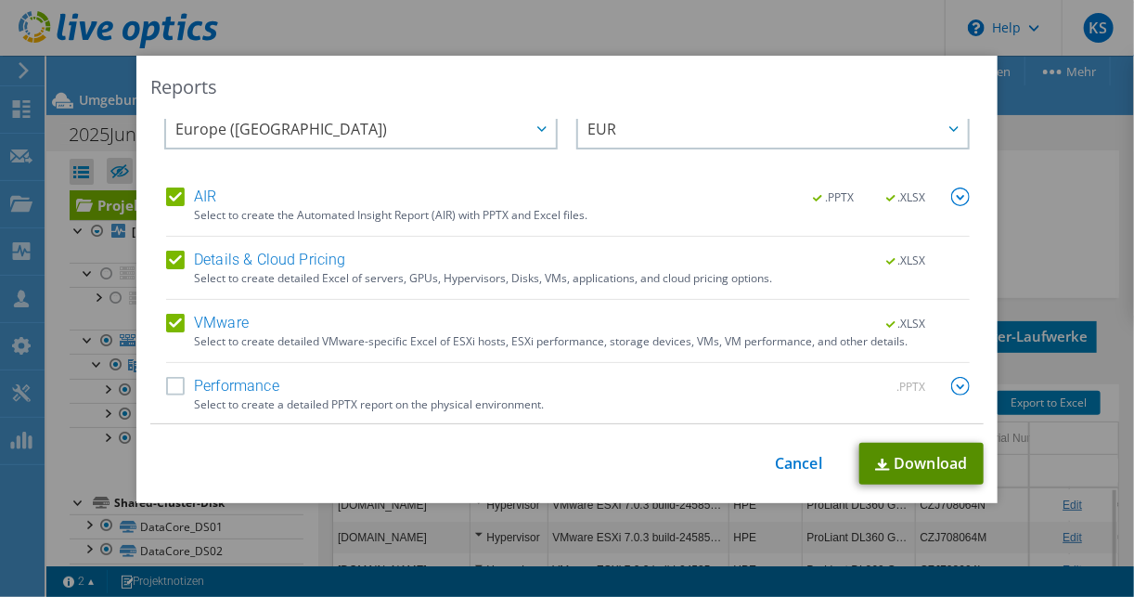
click at [927, 455] on link "Download" at bounding box center [921, 464] width 124 height 42
click at [779, 467] on link "Cancel" at bounding box center [798, 464] width 47 height 18
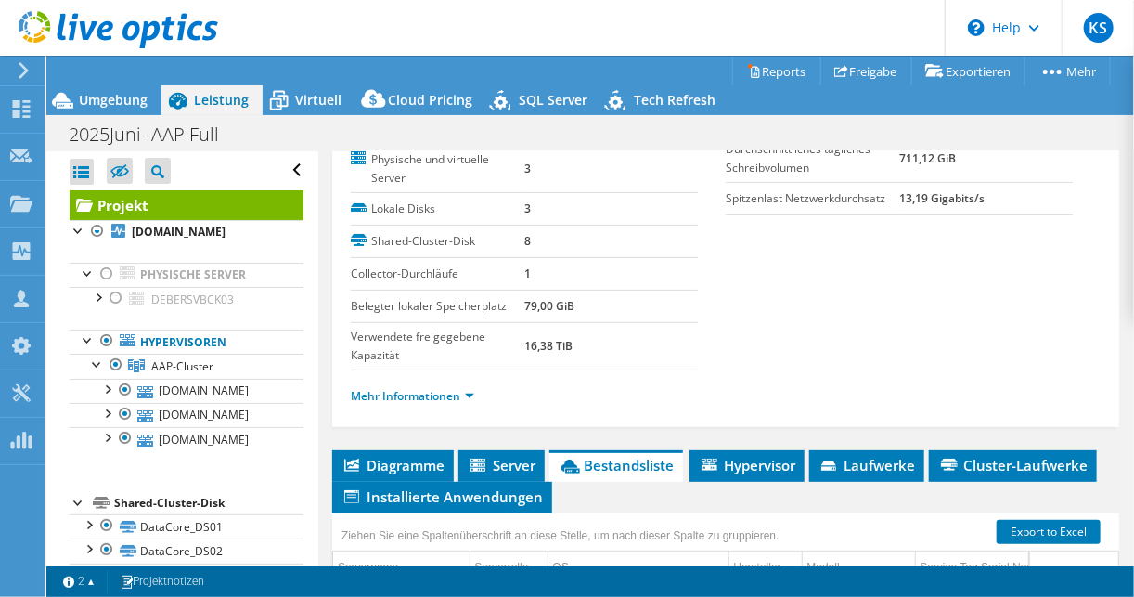
scroll to position [223, 0]
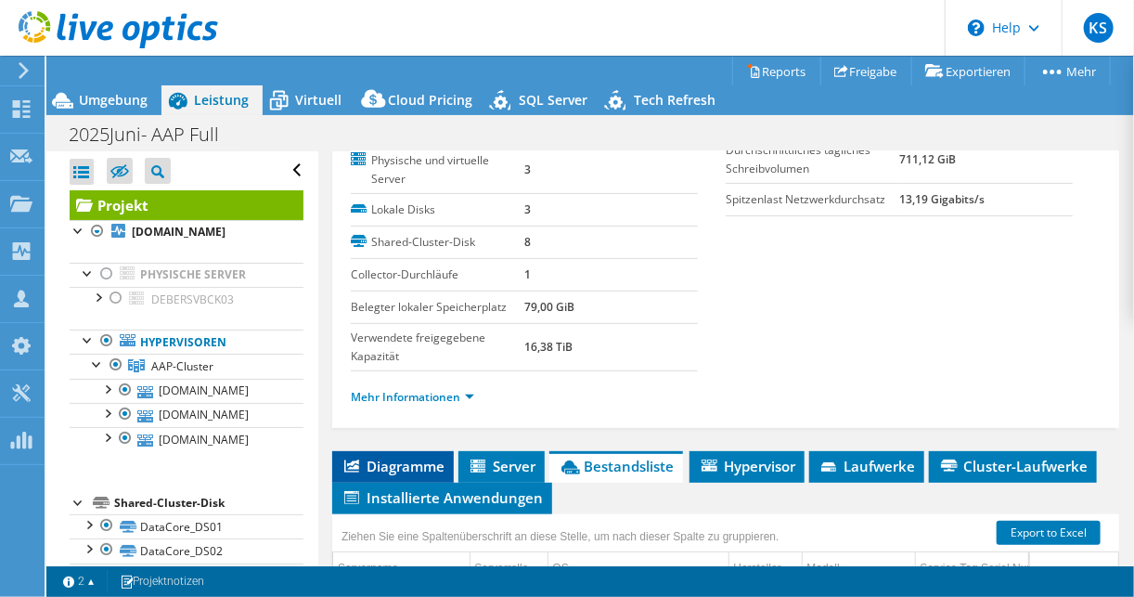
click at [406, 458] on span "Diagramme" at bounding box center [392, 466] width 103 height 19
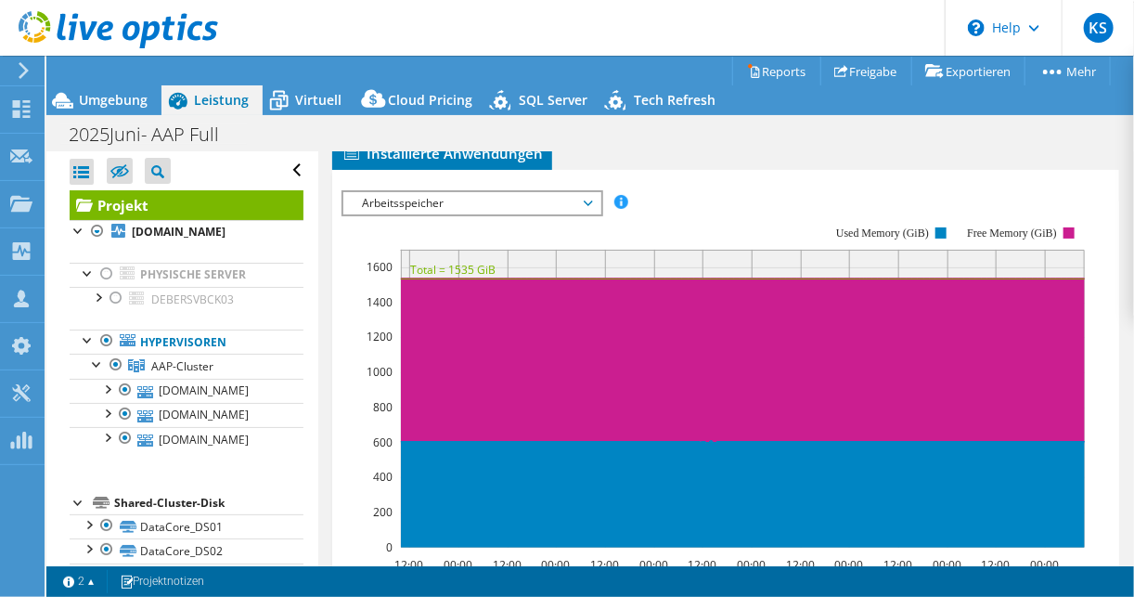
scroll to position [594, 0]
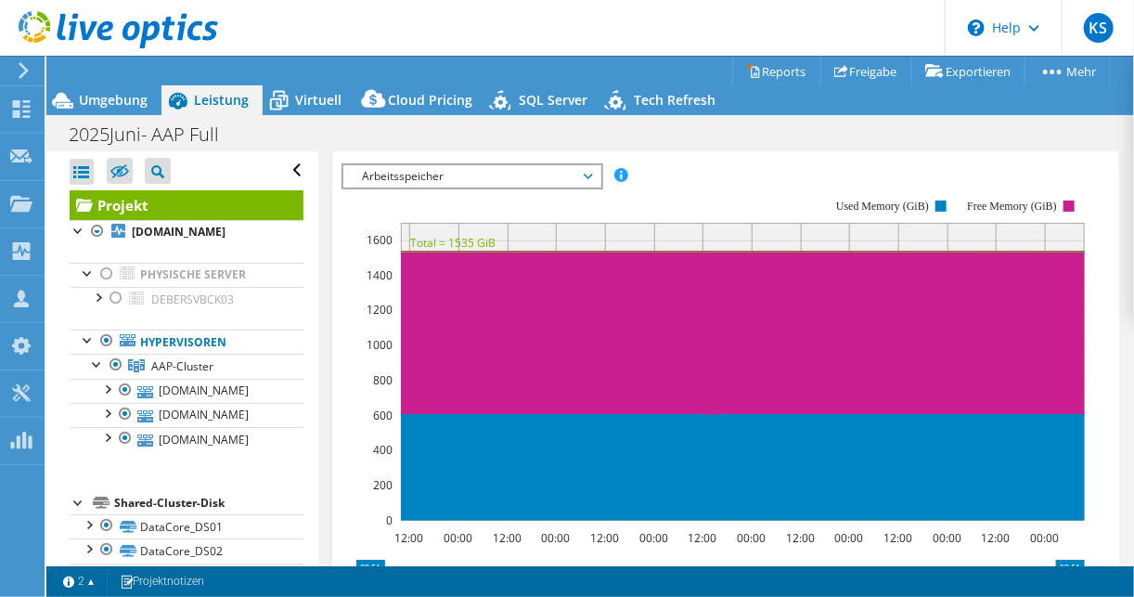
click at [481, 170] on span "Arbeitsspeicher" at bounding box center [472, 176] width 238 height 22
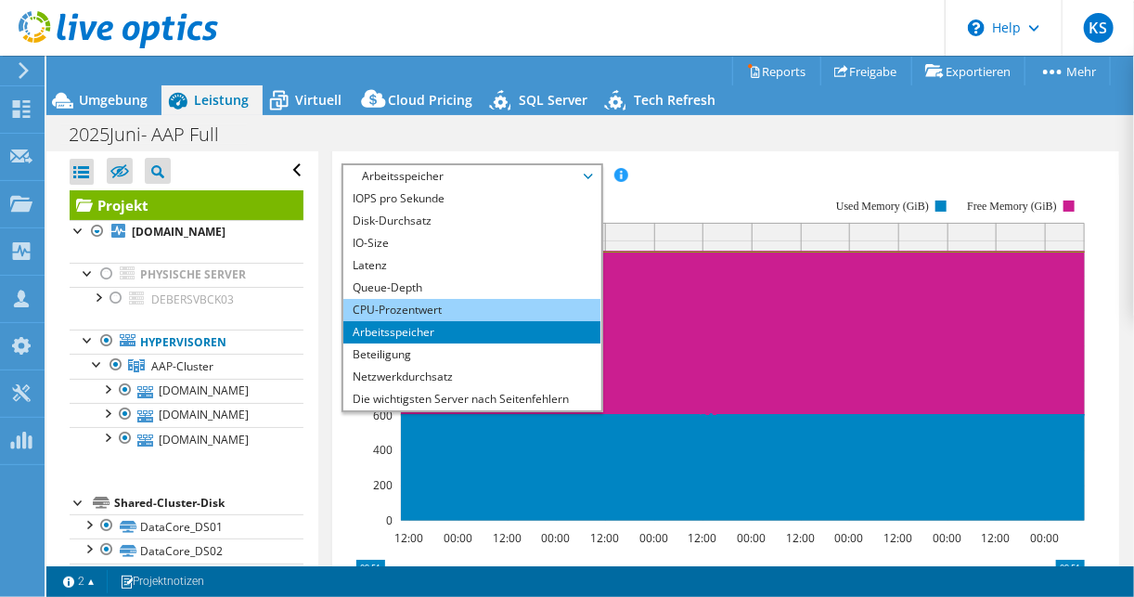
click at [397, 312] on li "CPU-Prozentwert" at bounding box center [471, 310] width 257 height 22
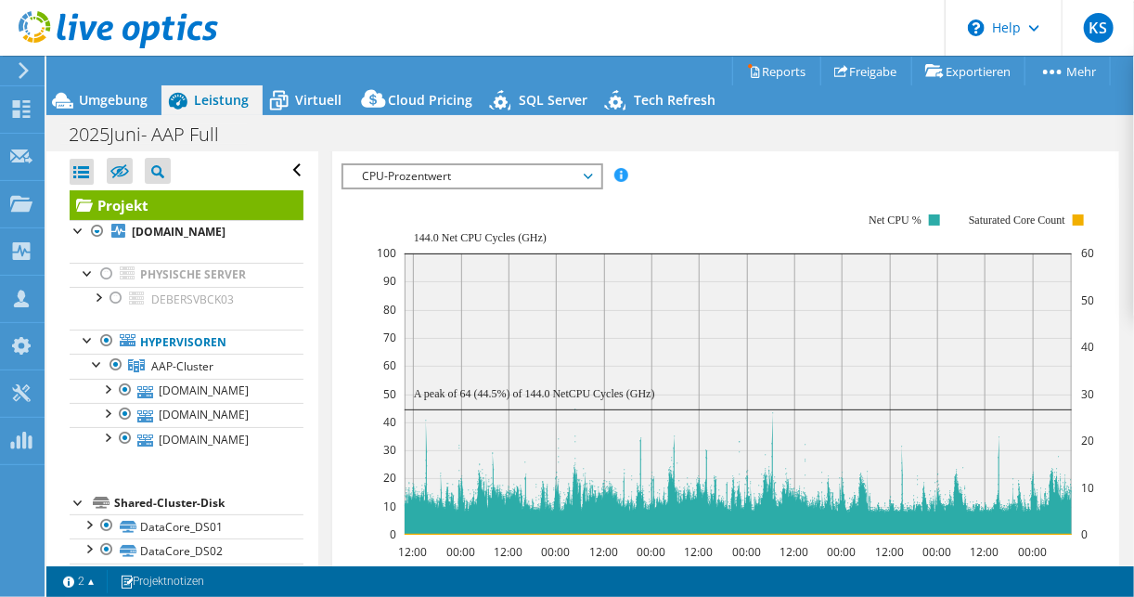
click at [393, 166] on span "CPU-Prozentwert" at bounding box center [472, 176] width 238 height 22
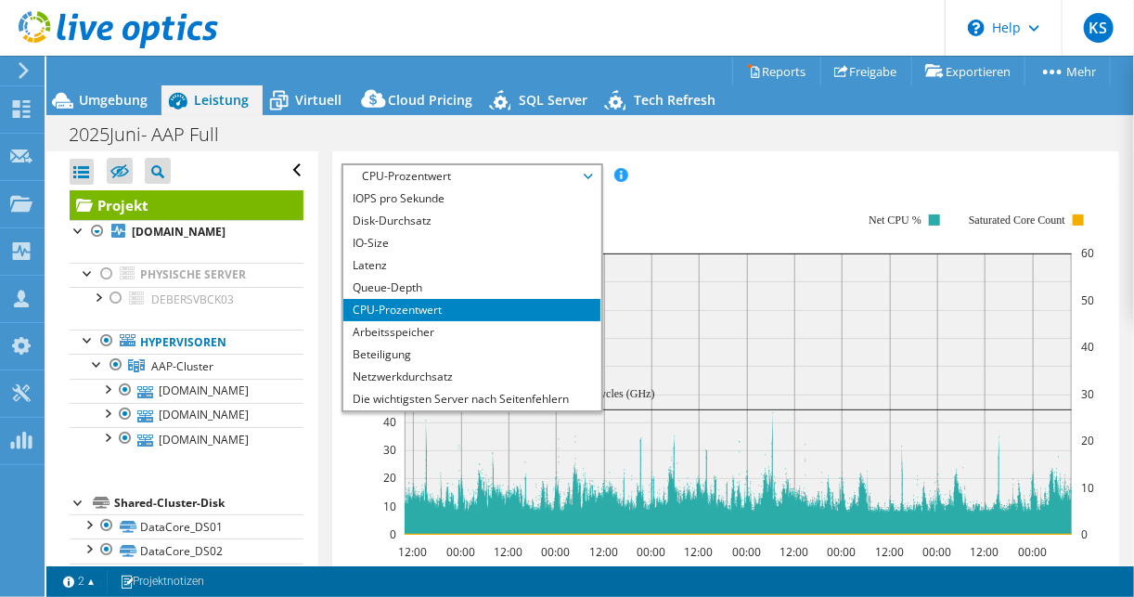
click at [692, 174] on div "IOPS pro Sekunde Disk-Durchsatz IO-Size Latenz Queue-Depth CPU-Prozentwert Arbe…" at bounding box center [725, 175] width 768 height 25
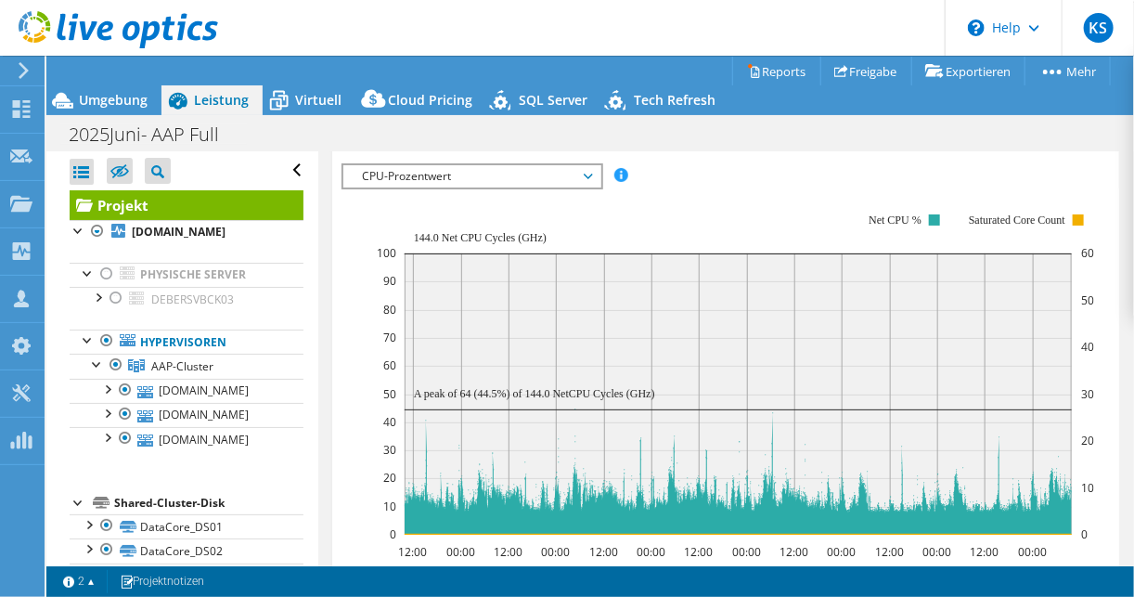
click at [432, 166] on span "CPU-Prozentwert" at bounding box center [472, 176] width 238 height 22
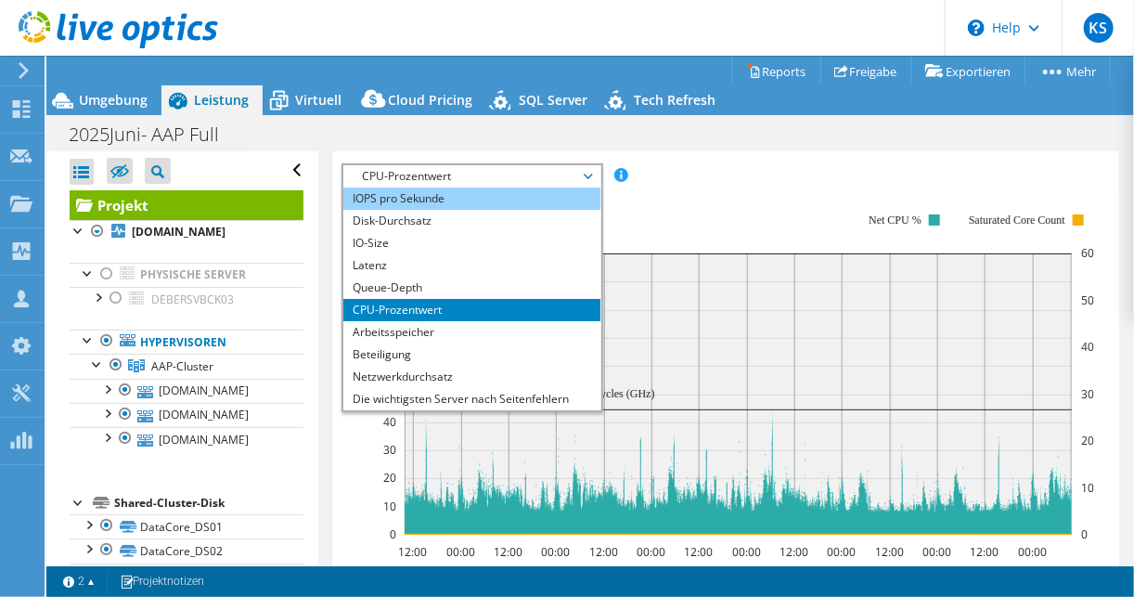
click at [397, 198] on li "IOPS pro Sekunde" at bounding box center [471, 198] width 257 height 22
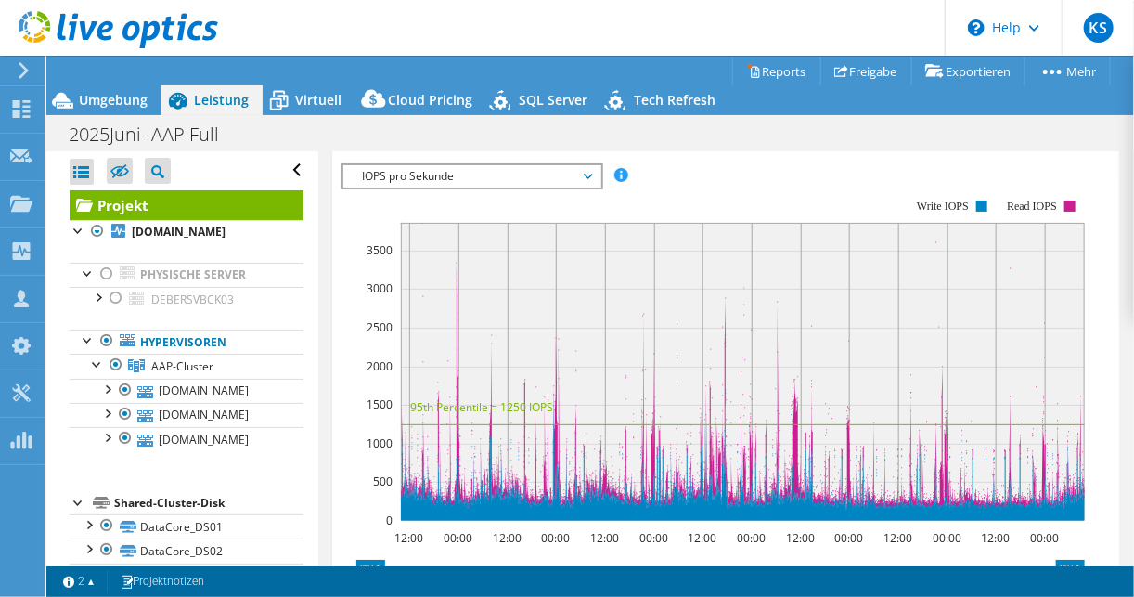
click at [416, 165] on span "IOPS pro Sekunde" at bounding box center [472, 176] width 238 height 22
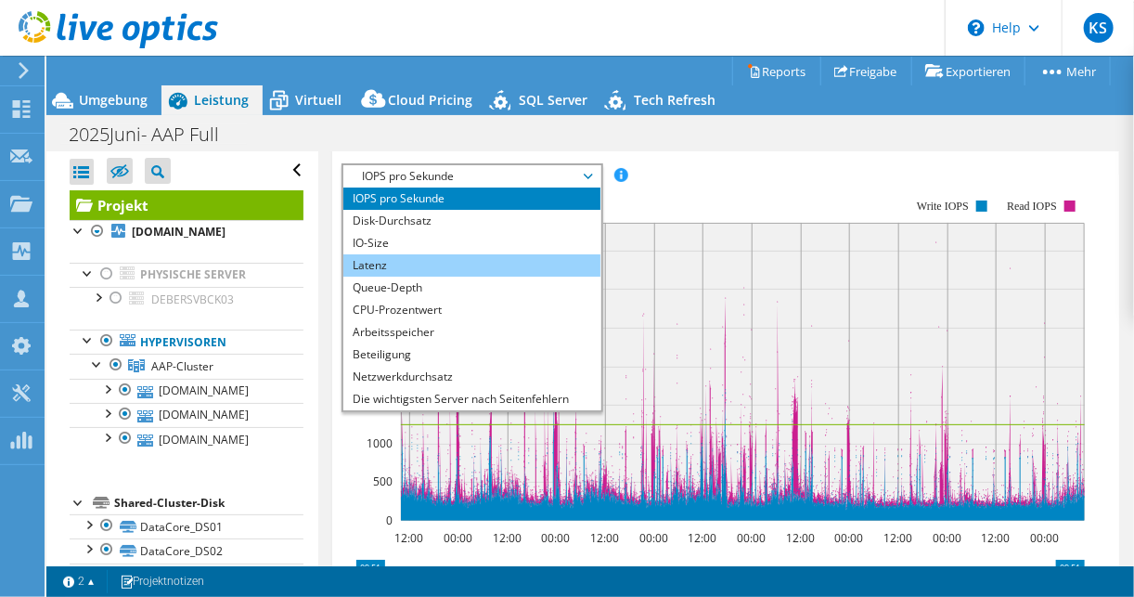
click at [397, 257] on li "Latenz" at bounding box center [471, 265] width 257 height 22
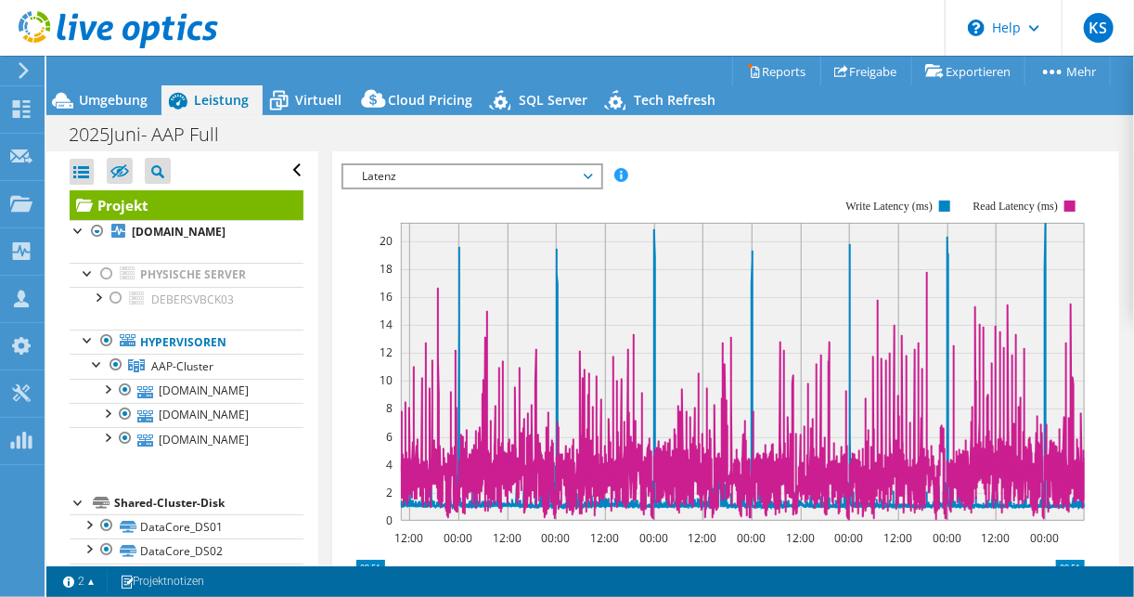
scroll to position [223, 0]
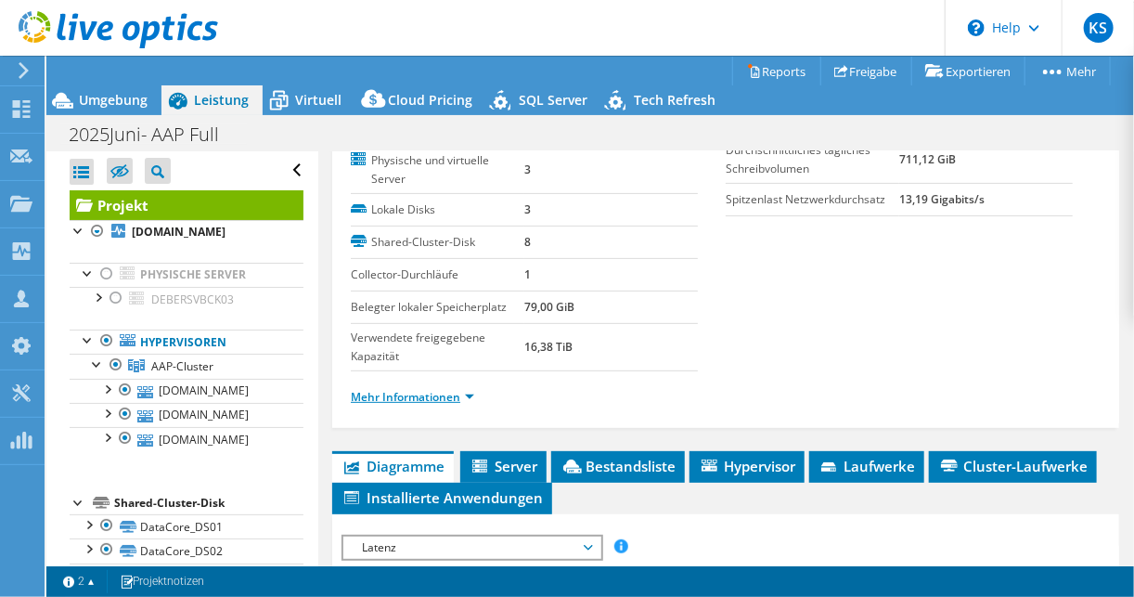
click at [461, 393] on link "Mehr Informationen" at bounding box center [412, 397] width 123 height 16
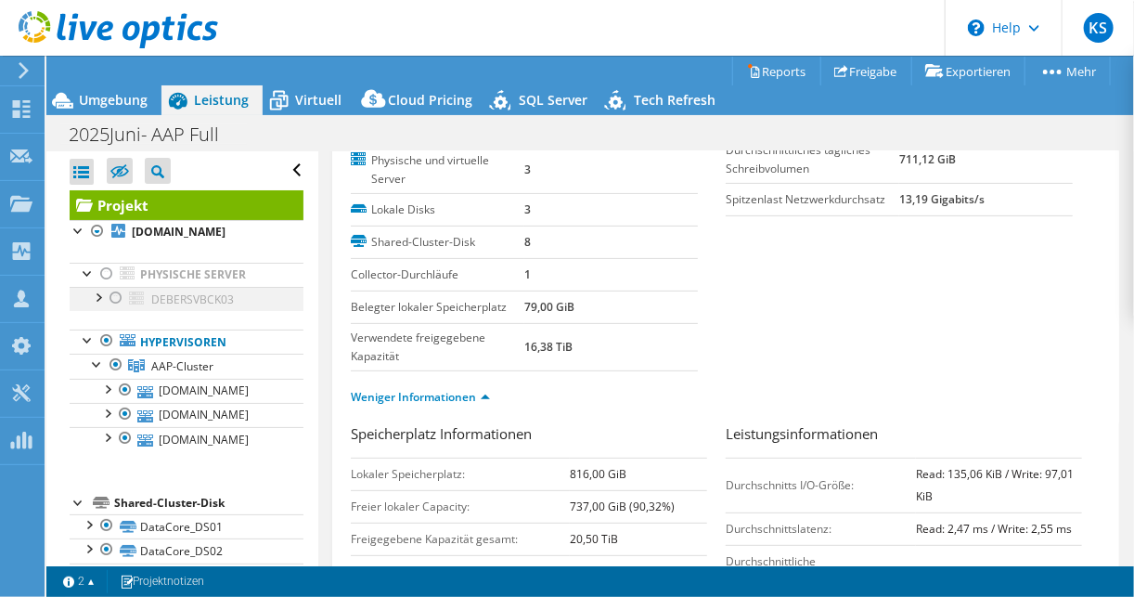
click at [117, 295] on div at bounding box center [116, 298] width 19 height 22
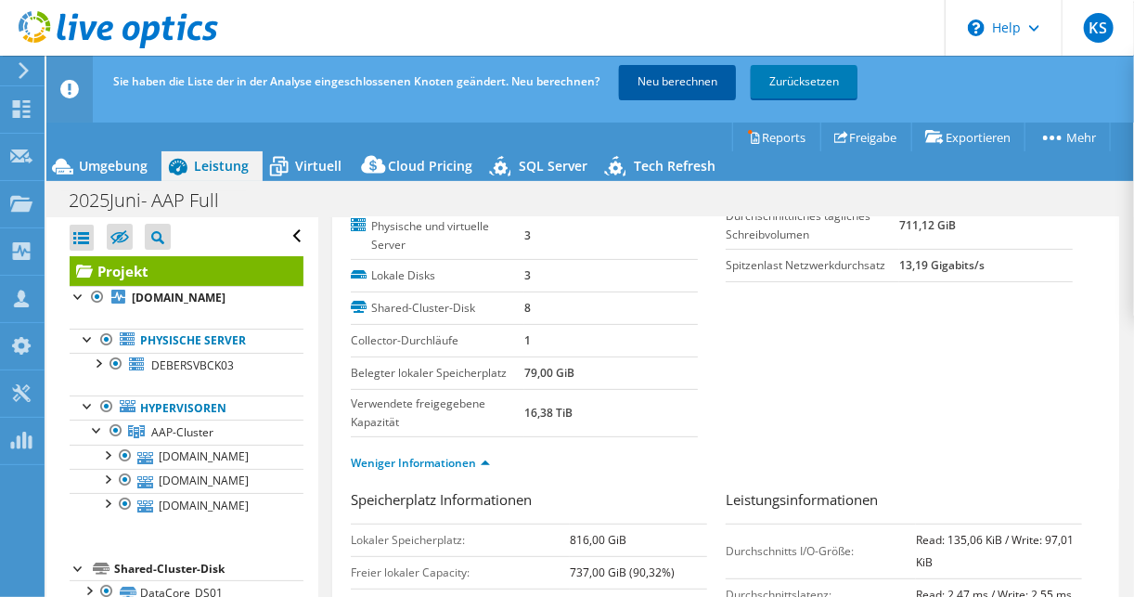
click at [653, 84] on link "Neu berechnen" at bounding box center [677, 81] width 117 height 33
